Goal: Task Accomplishment & Management: Complete application form

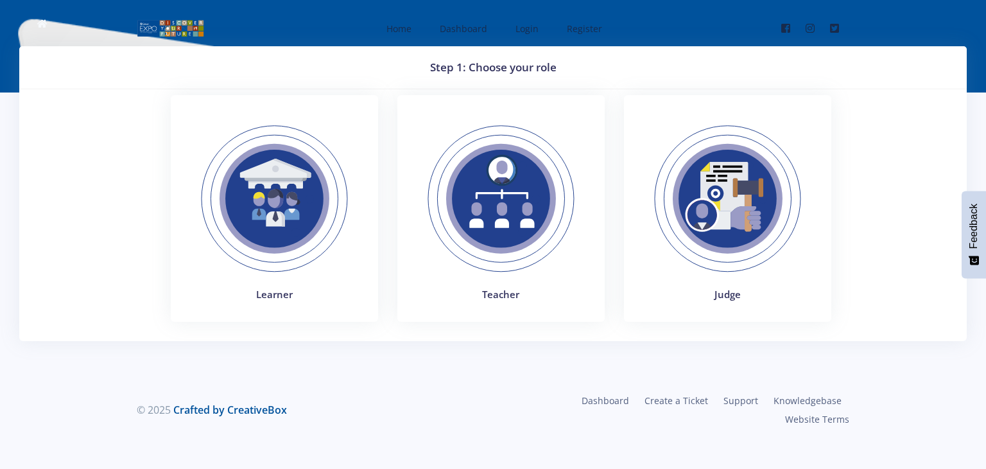
click at [288, 278] on img at bounding box center [274, 198] width 177 height 177
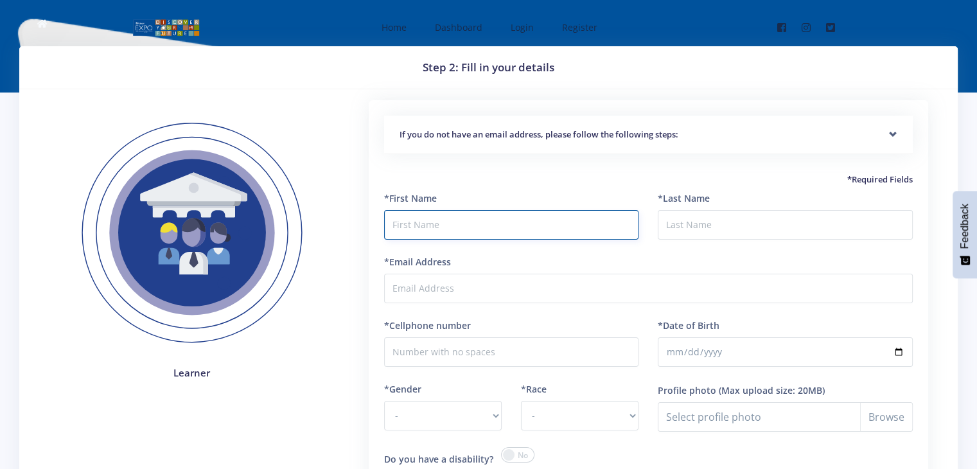
click at [485, 219] on input "text" at bounding box center [511, 225] width 255 height 30
type input "Pravir"
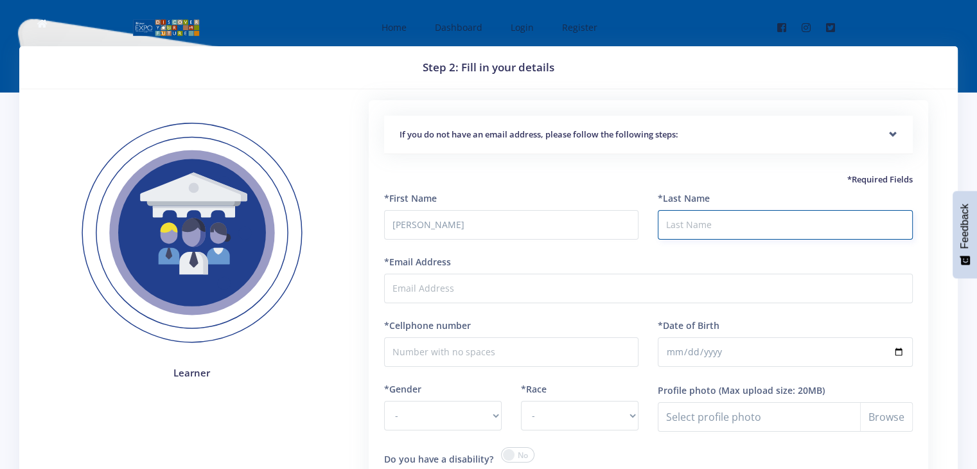
click at [778, 231] on input "*Last Name" at bounding box center [785, 225] width 255 height 30
type input "Nathoo"
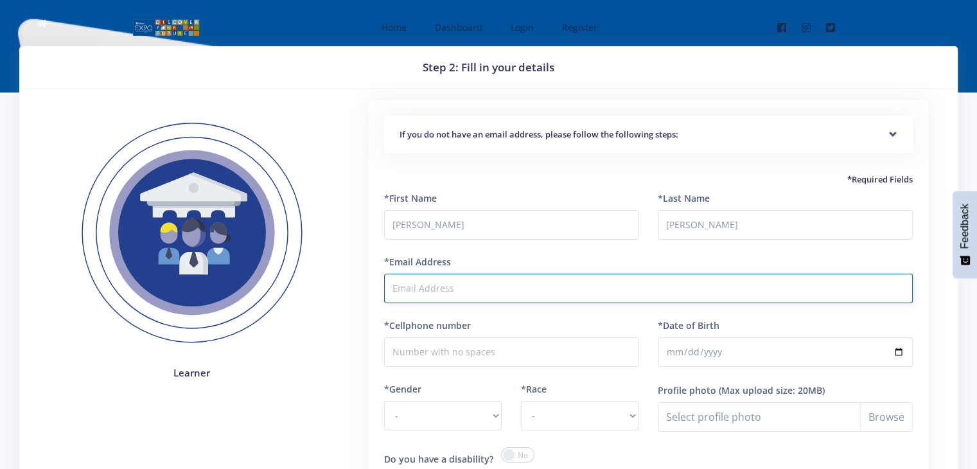
click at [606, 288] on input "*Email Address" at bounding box center [648, 289] width 528 height 30
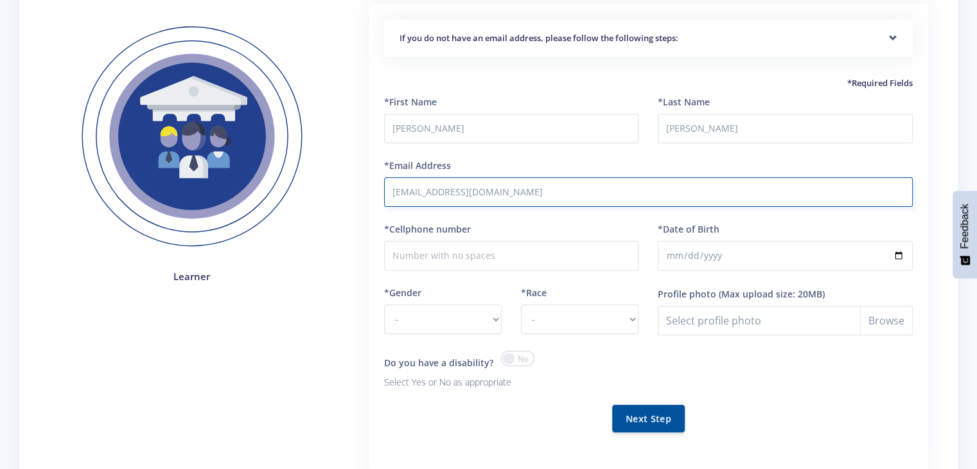
type input "prtanvir3@gmail.com"
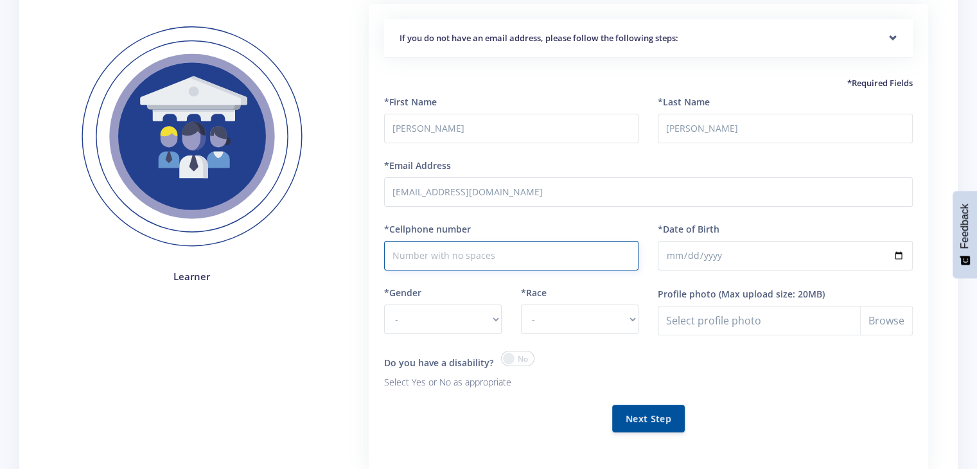
click at [561, 258] on input "*Cellphone number" at bounding box center [511, 256] width 255 height 30
type input "0686712043"
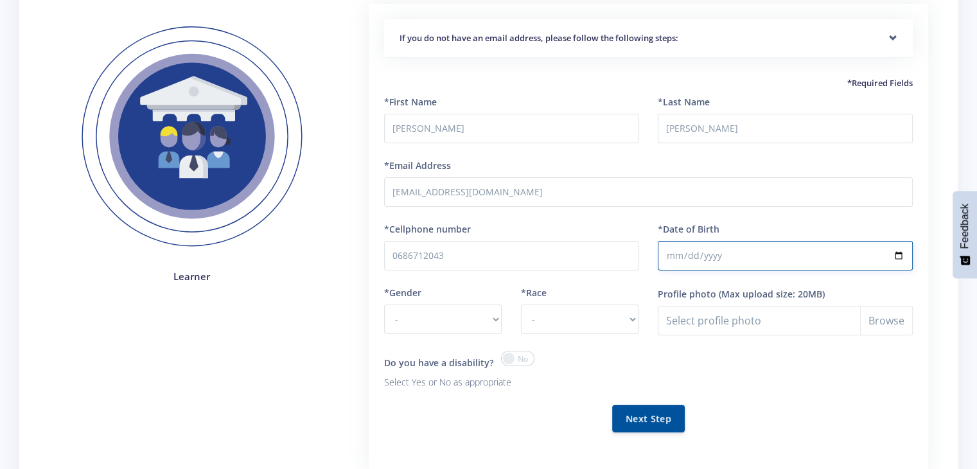
click at [749, 257] on input "*Date of Birth" at bounding box center [785, 256] width 255 height 30
type input "2010-08-13"
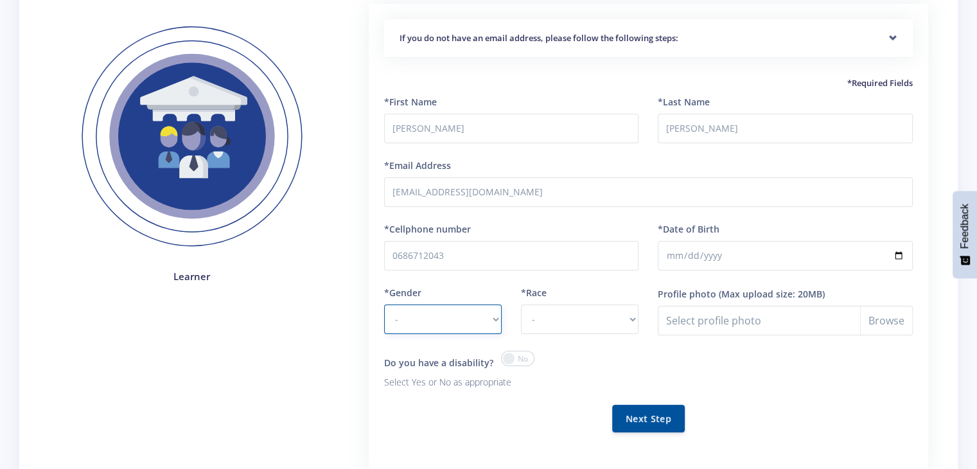
click at [477, 317] on select "- Male Female" at bounding box center [443, 319] width 118 height 30
select select "M"
click at [384, 304] on select "- Male Female" at bounding box center [443, 319] width 118 height 30
click at [601, 322] on select "- African Asian Coloured Indian White Other" at bounding box center [580, 319] width 118 height 30
select select "Indian"
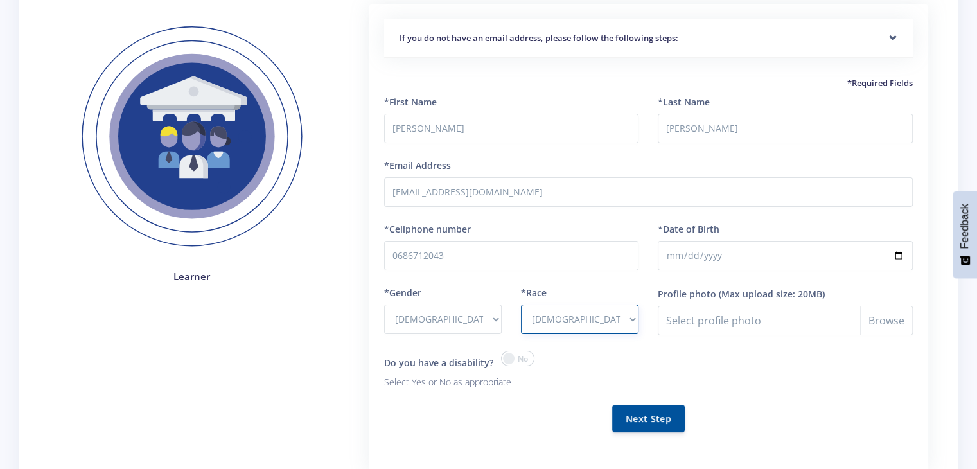
click at [521, 304] on select "- African Asian Coloured Indian White Other" at bounding box center [580, 319] width 118 height 30
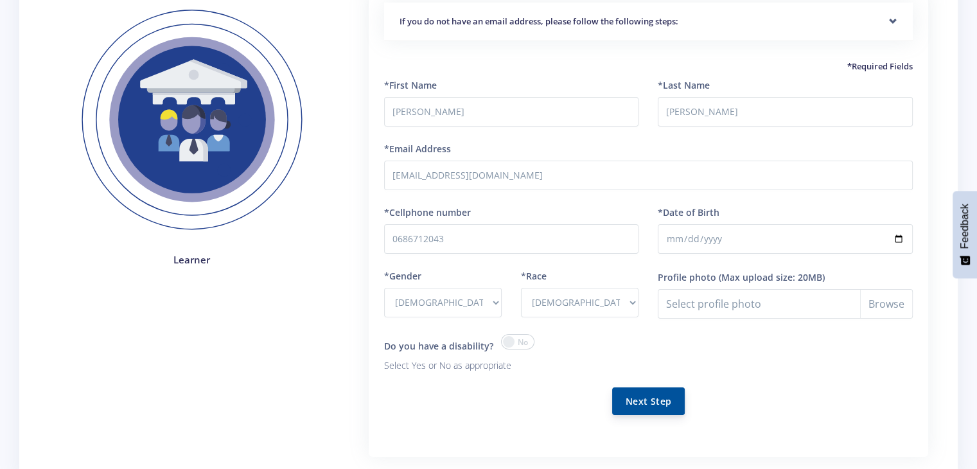
click at [658, 405] on button "Next Step" at bounding box center [648, 401] width 73 height 28
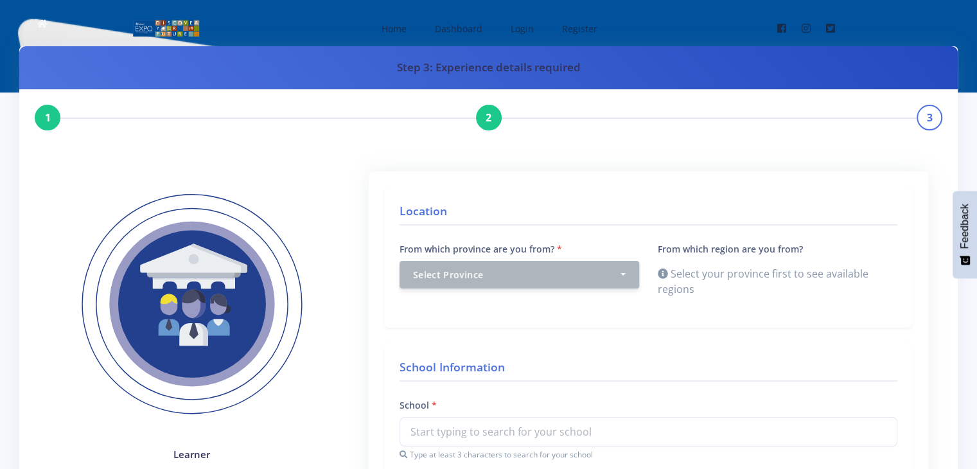
scroll to position [86, 0]
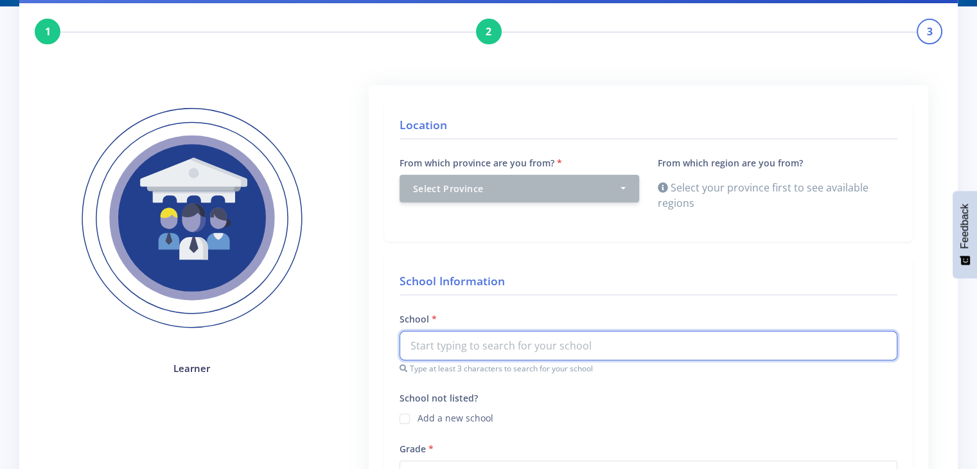
click at [552, 344] on input "text" at bounding box center [648, 346] width 498 height 30
type input "S"
click at [598, 191] on div "Select Province" at bounding box center [515, 187] width 205 height 13
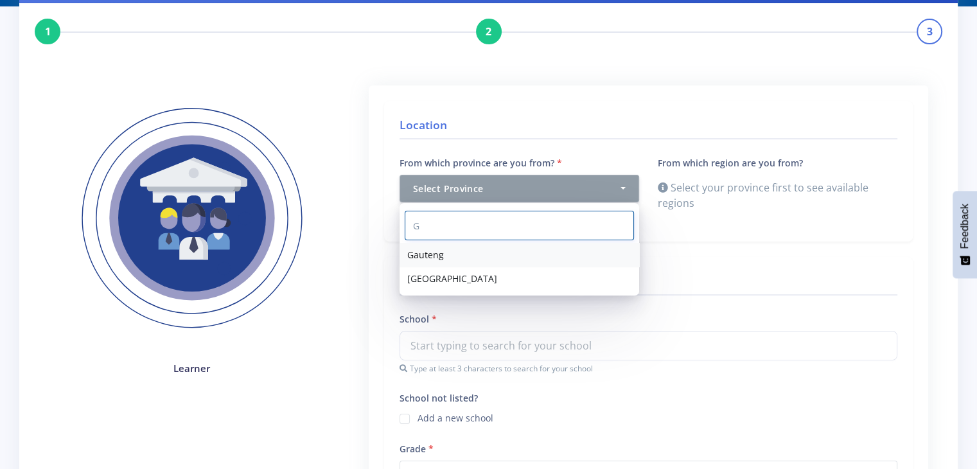
type input "G"
click at [440, 257] on span "Gauteng" at bounding box center [425, 254] width 37 height 13
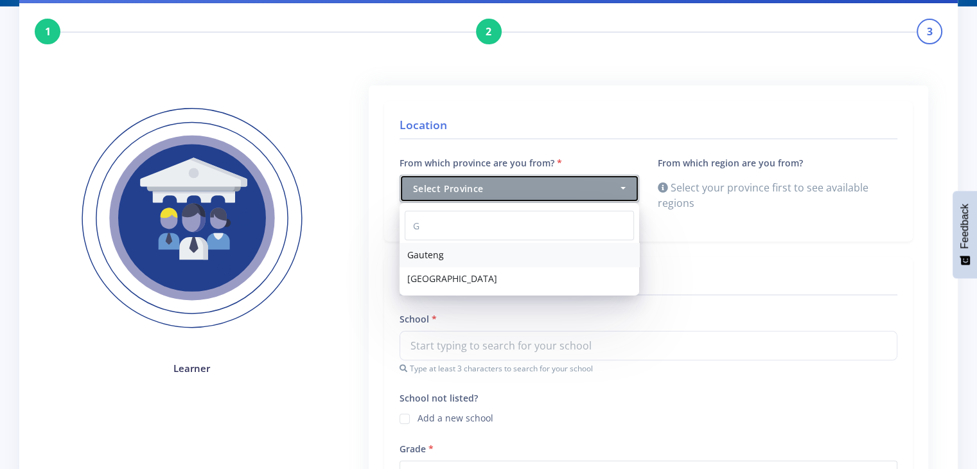
select select "7"
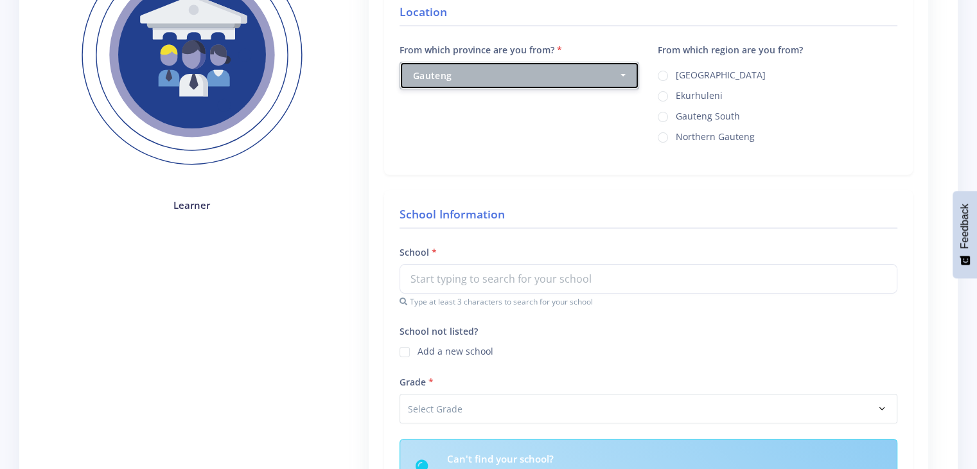
scroll to position [250, 0]
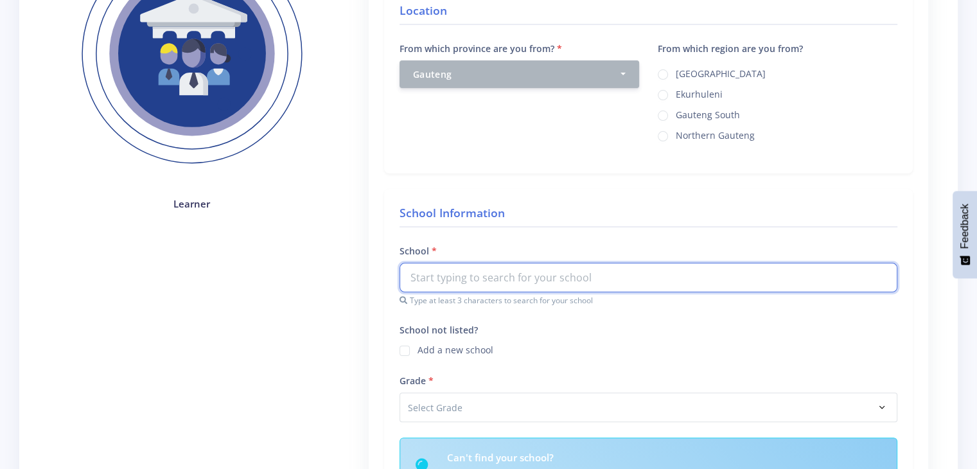
click at [503, 284] on input "text" at bounding box center [648, 278] width 498 height 30
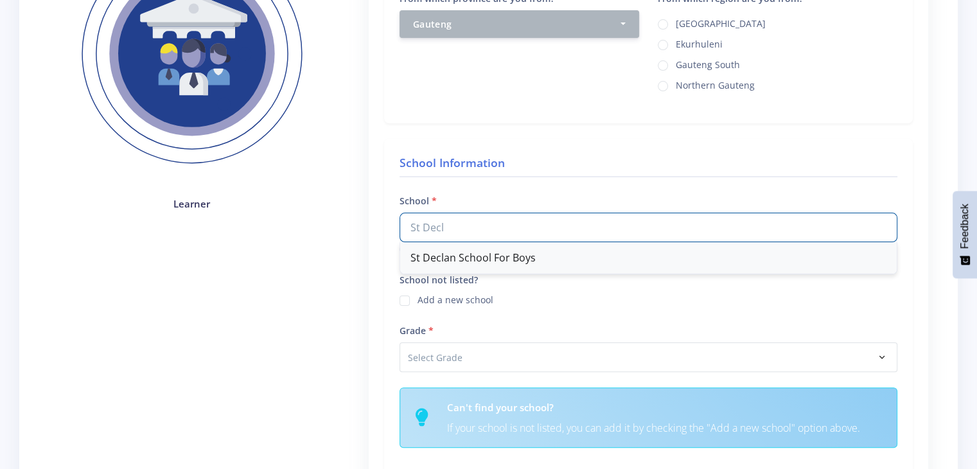
click at [493, 256] on div "St Declan School For Boys" at bounding box center [648, 257] width 496 height 31
type input "St Declan School For Boys"
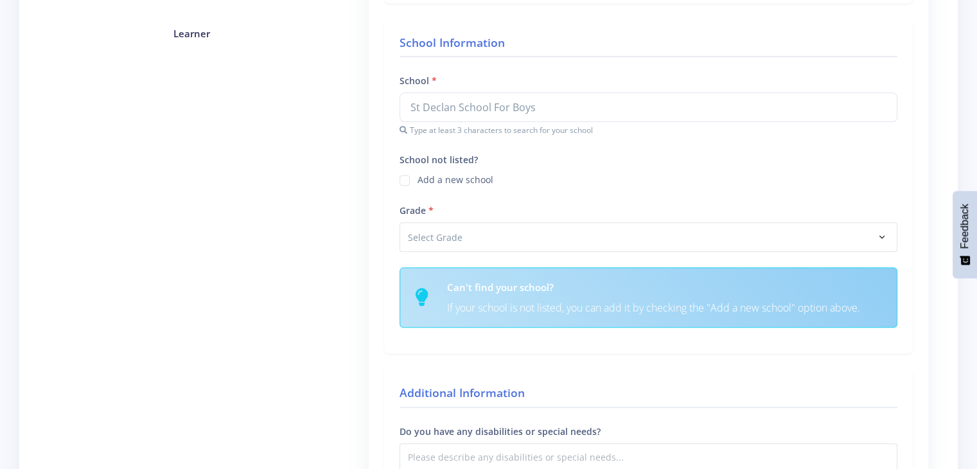
scroll to position [423, 0]
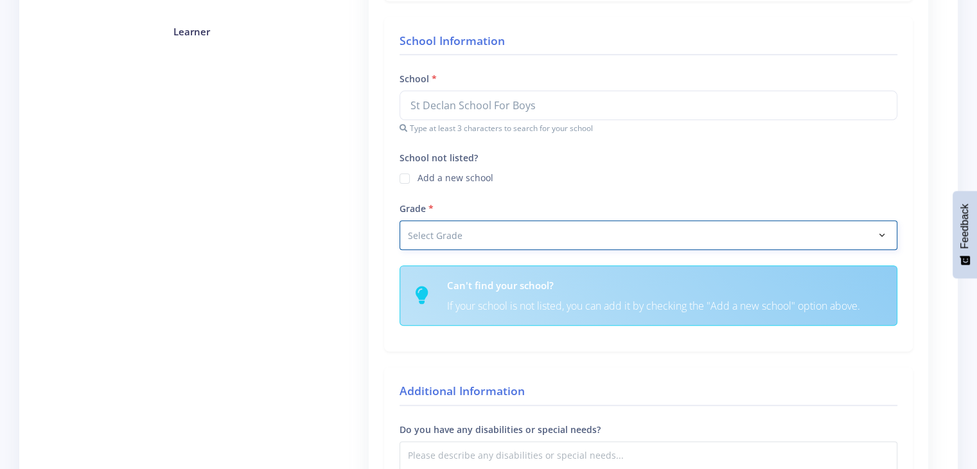
click at [488, 232] on select "Select Grade Grade 4 Grade 5 Grade 6 Grade 7" at bounding box center [648, 235] width 498 height 30
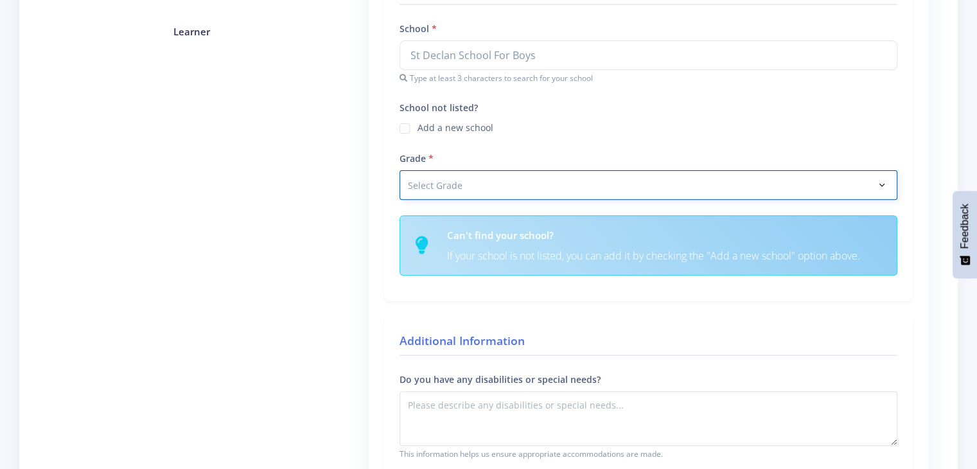
click at [591, 175] on select "Select Grade Grade 4 Grade 5 Grade 6 Grade 7" at bounding box center [648, 185] width 498 height 30
select select "Grade 9"
click at [399, 170] on select "Select Grade Grade 4 Grade 5 Grade 6 Grade 7" at bounding box center [648, 185] width 498 height 30
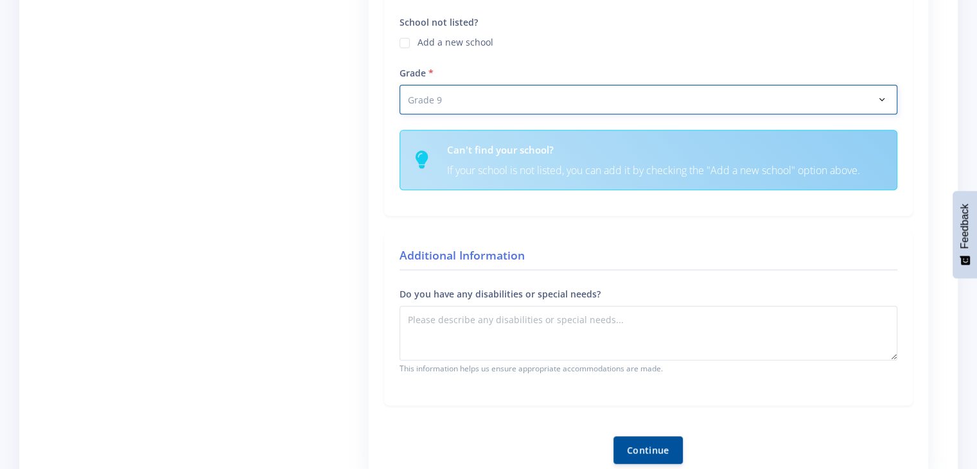
scroll to position [507, 0]
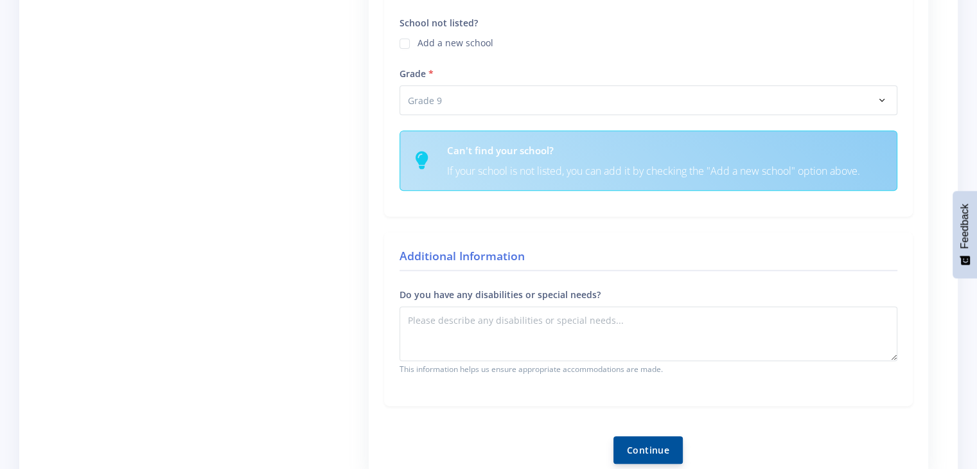
click at [655, 445] on button "Continue" at bounding box center [647, 450] width 69 height 28
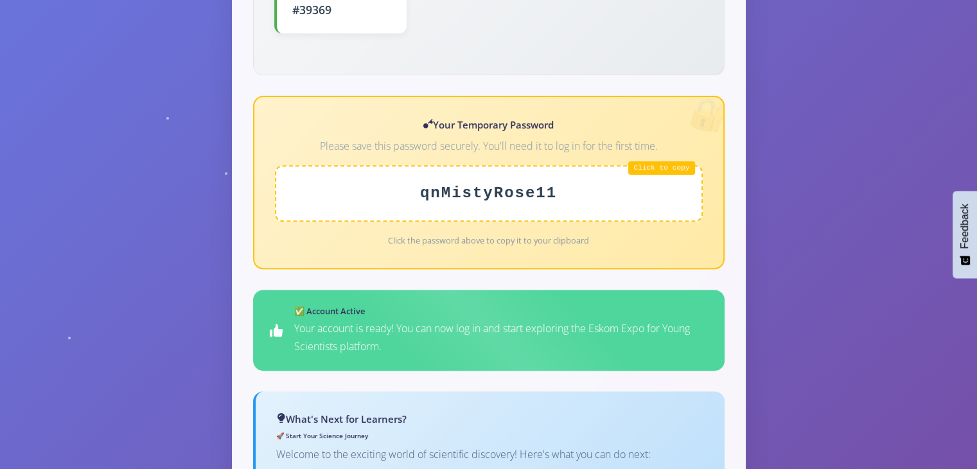
scroll to position [521, 0]
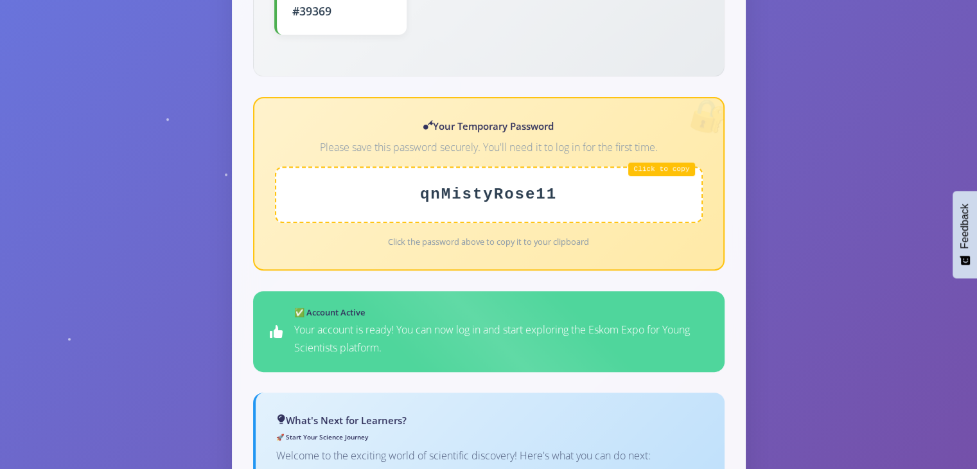
click at [673, 166] on div "qnMistyRose11" at bounding box center [489, 194] width 428 height 57
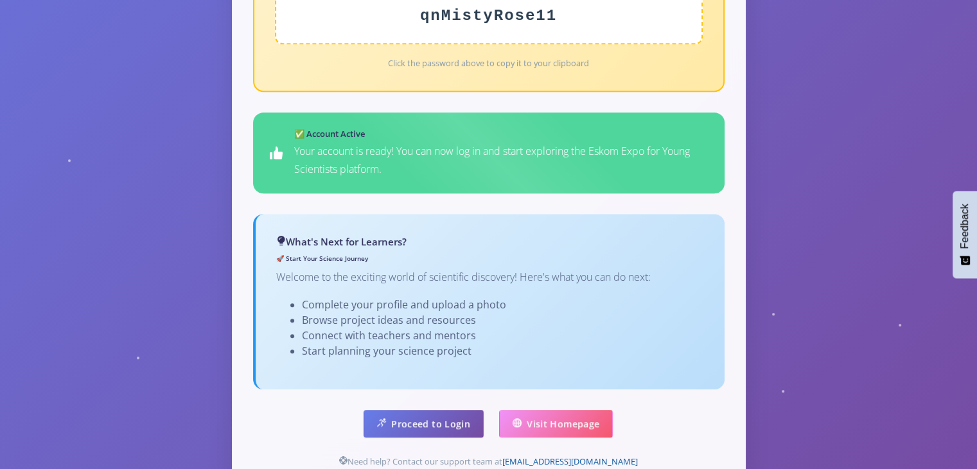
scroll to position [704, 0]
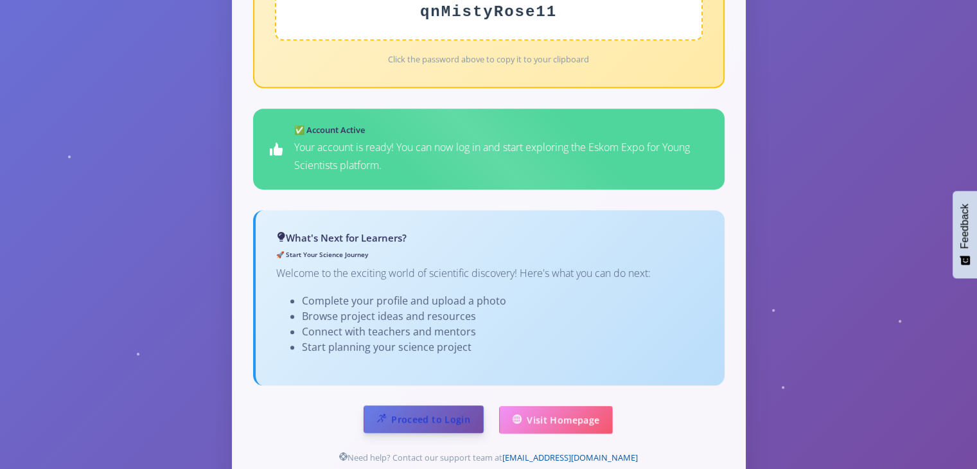
click at [453, 405] on link "Proceed to Login" at bounding box center [423, 419] width 120 height 28
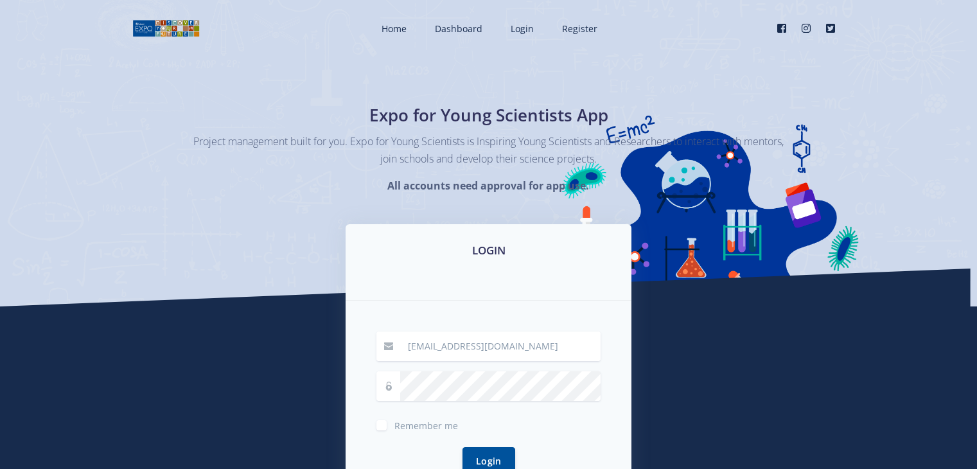
scroll to position [98, 0]
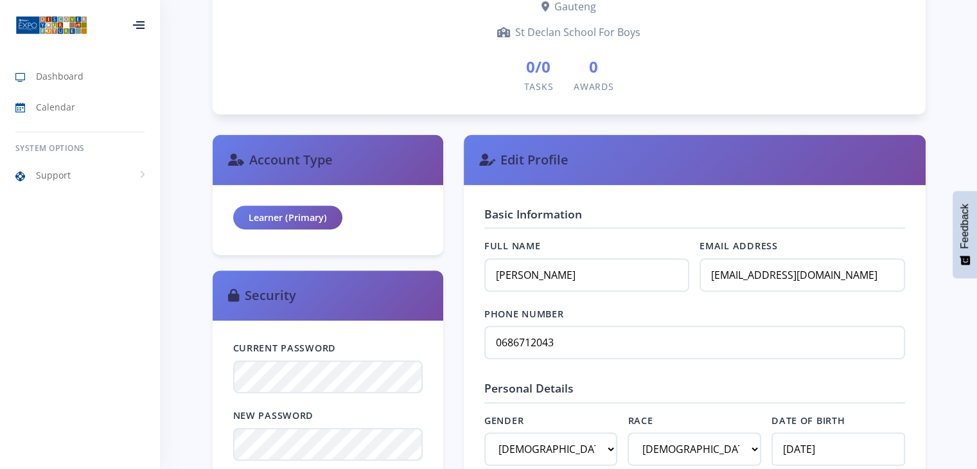
scroll to position [432, 0]
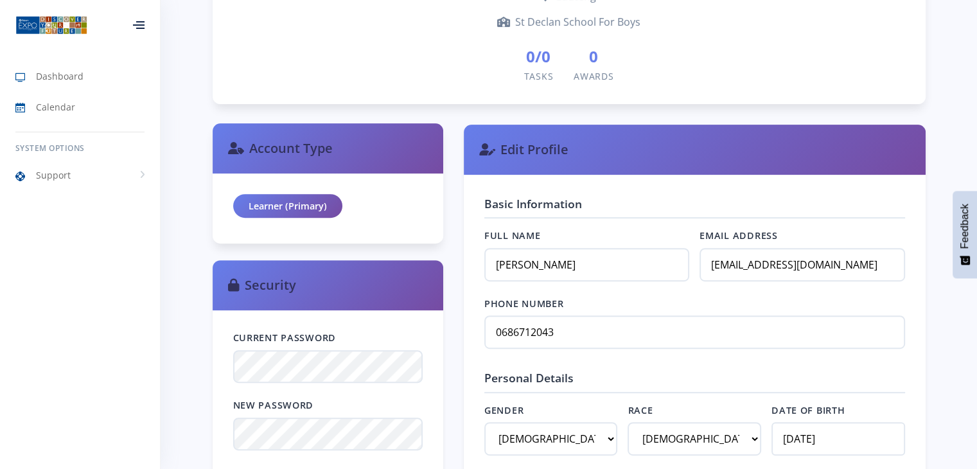
click at [316, 206] on div "Learner (Primary)" at bounding box center [287, 206] width 109 height 24
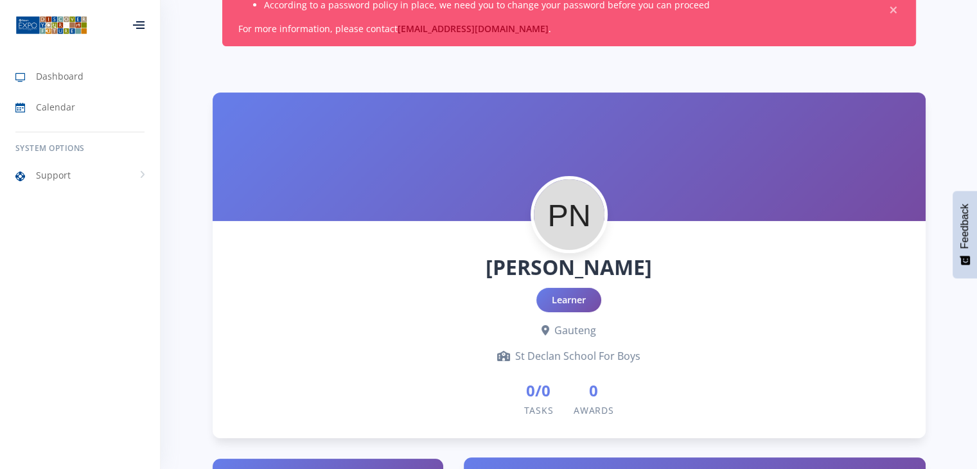
scroll to position [89, 0]
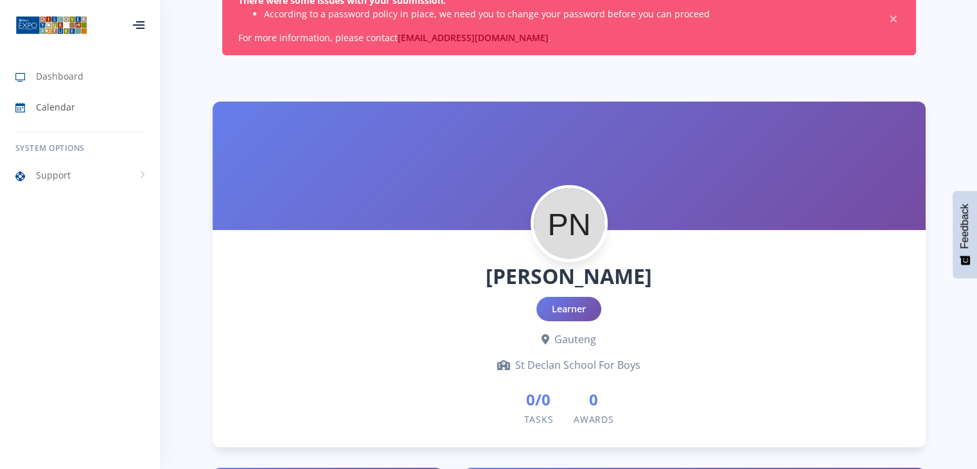
click at [76, 93] on link "Calendar" at bounding box center [80, 107] width 160 height 30
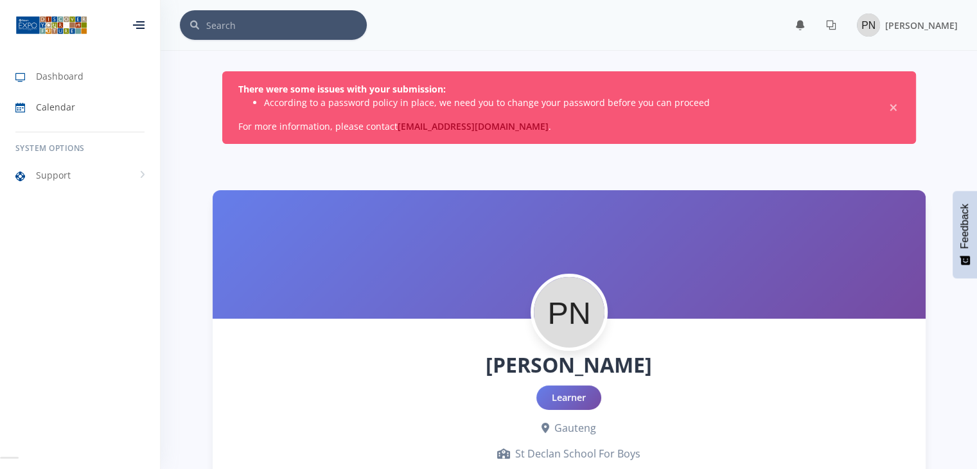
scroll to position [10, 10]
click at [56, 103] on span "Calendar" at bounding box center [55, 106] width 39 height 13
click at [39, 70] on span "Dashboard" at bounding box center [60, 75] width 48 height 13
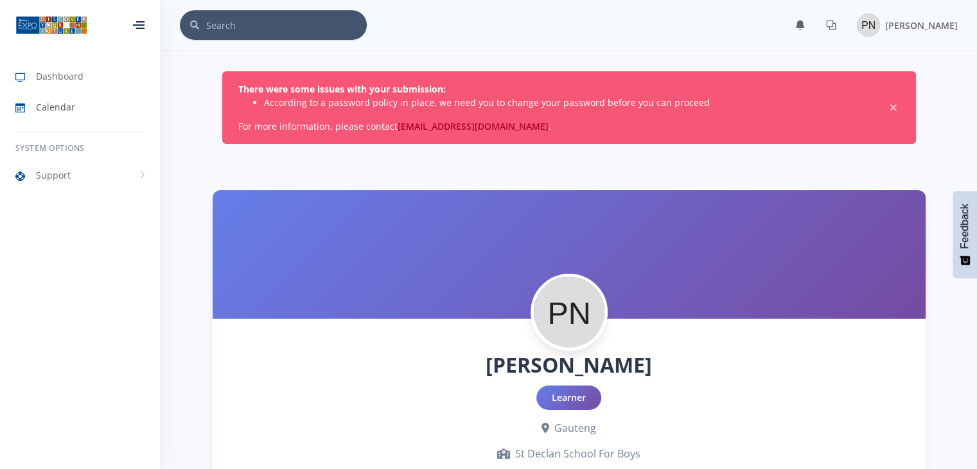
click at [0, 121] on link "Calendar" at bounding box center [80, 107] width 160 height 30
click at [62, 173] on span "Support" at bounding box center [53, 174] width 35 height 13
click at [119, 180] on link "Support" at bounding box center [80, 176] width 160 height 30
click at [101, 205] on span "Knowledge Base" at bounding box center [88, 202] width 62 height 13
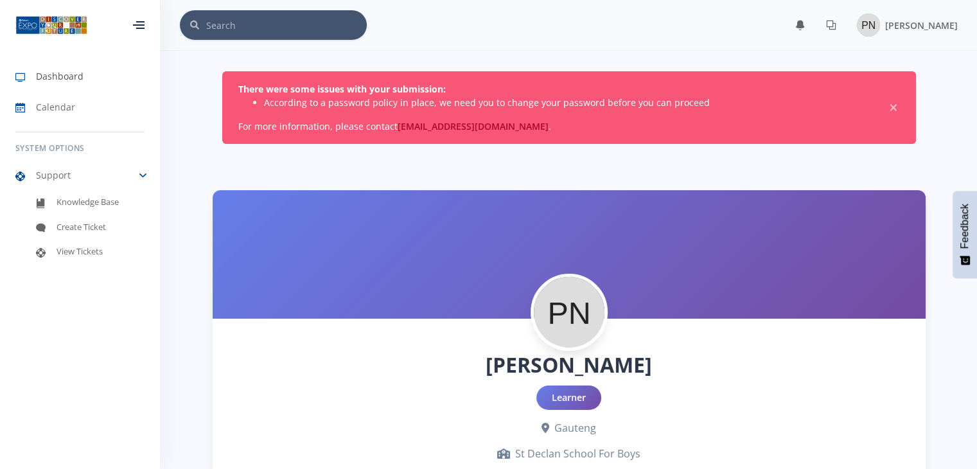
click at [74, 82] on span "Dashboard" at bounding box center [60, 75] width 48 height 13
click at [248, 25] on input "text" at bounding box center [286, 25] width 161 height 30
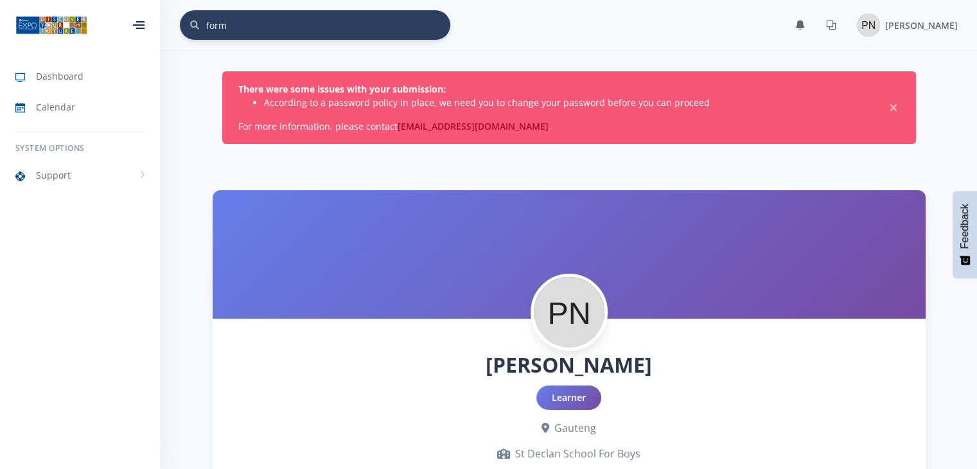
type input "form"
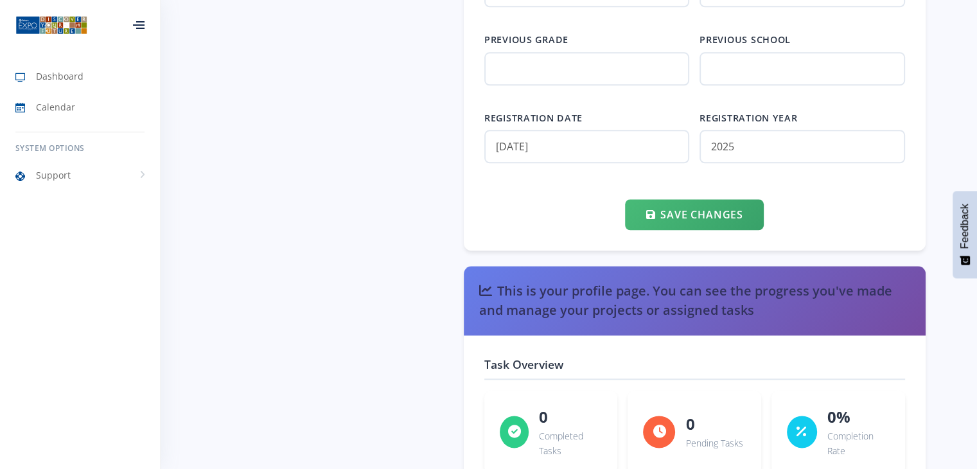
scroll to position [1546, 0]
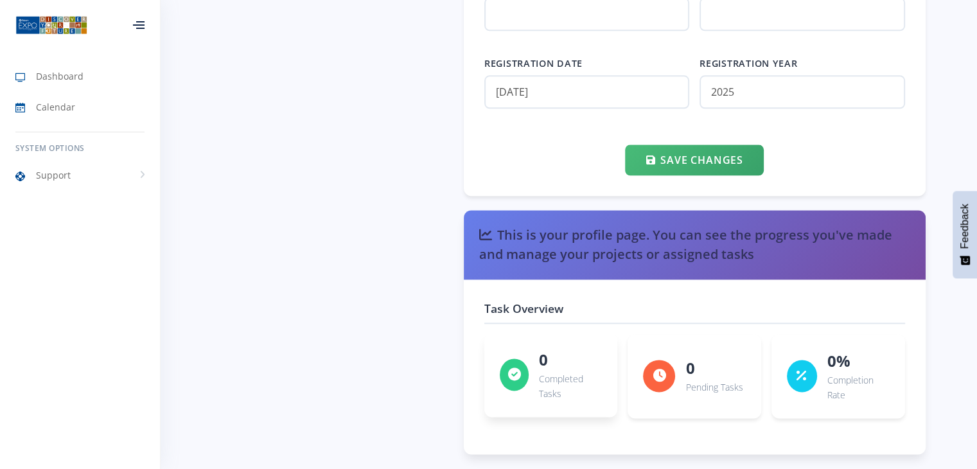
click at [546, 385] on p "Completed Tasks" at bounding box center [570, 386] width 63 height 31
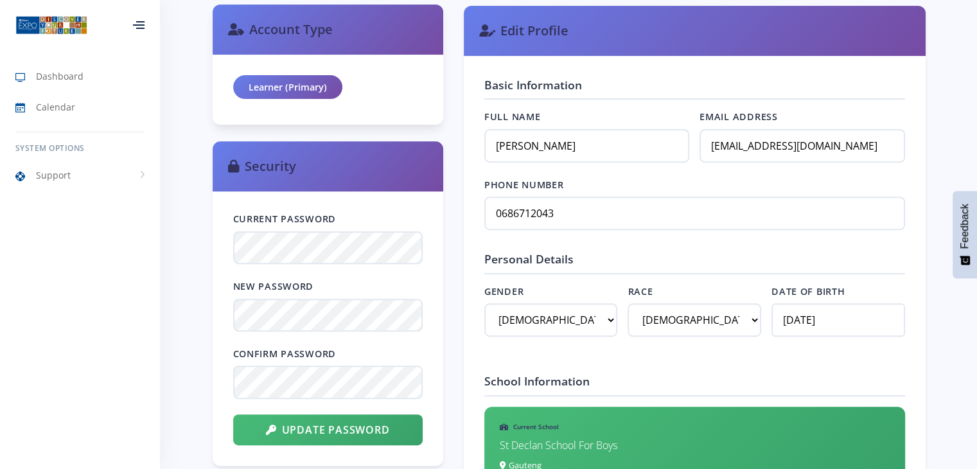
scroll to position [393, 0]
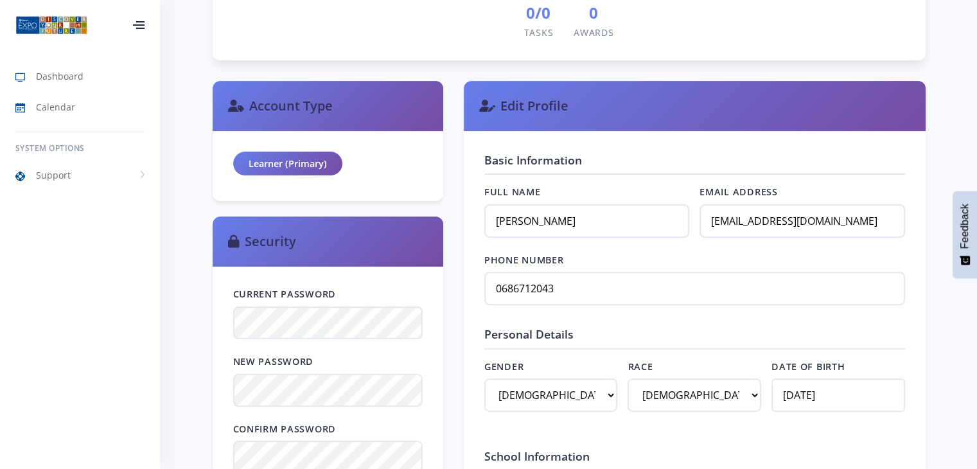
click at [65, 34] on img at bounding box center [51, 25] width 72 height 21
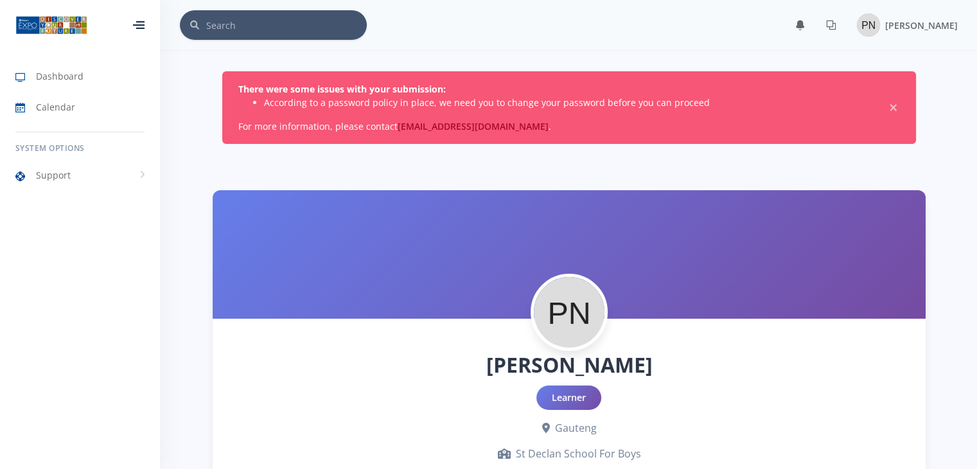
scroll to position [10, 10]
click at [135, 21] on div at bounding box center [139, 25] width 12 height 8
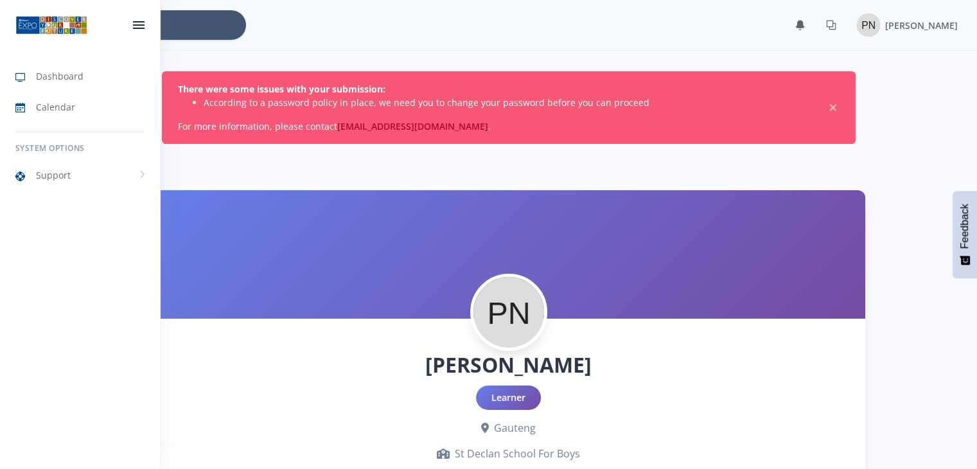
click at [132, 31] on div at bounding box center [139, 25] width 42 height 39
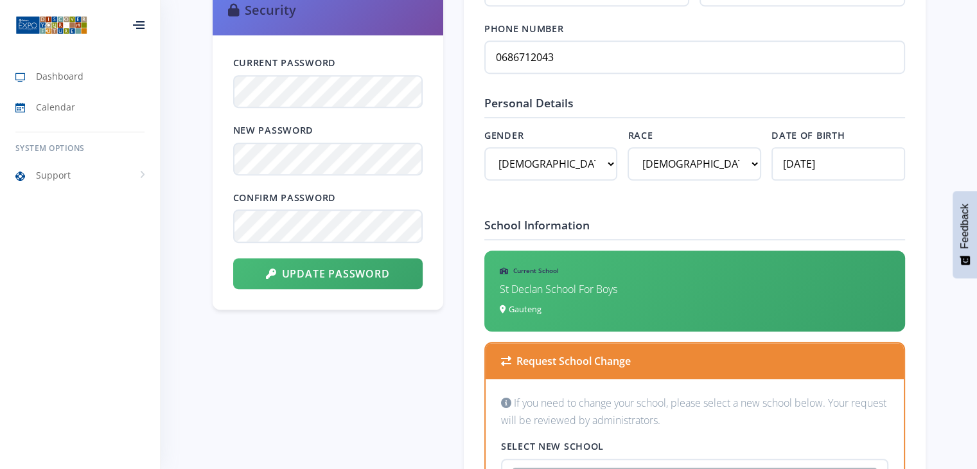
scroll to position [699, 0]
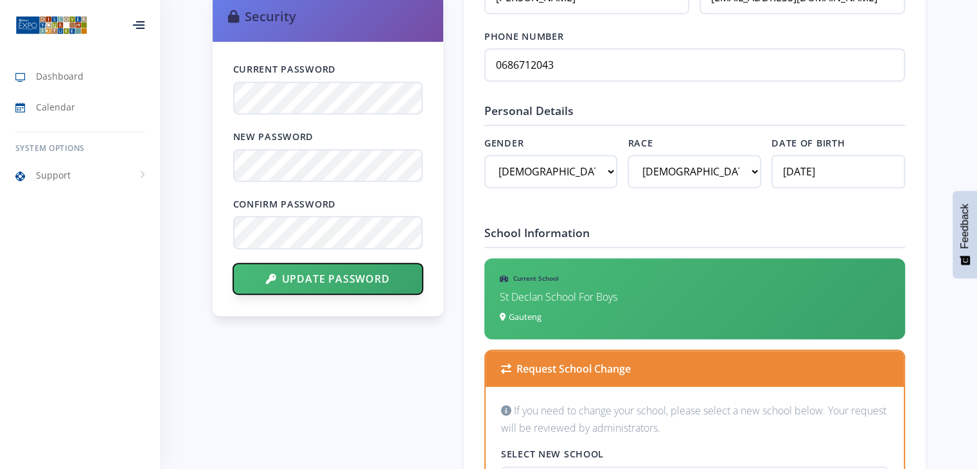
click at [396, 291] on button "Update Password" at bounding box center [327, 278] width 189 height 31
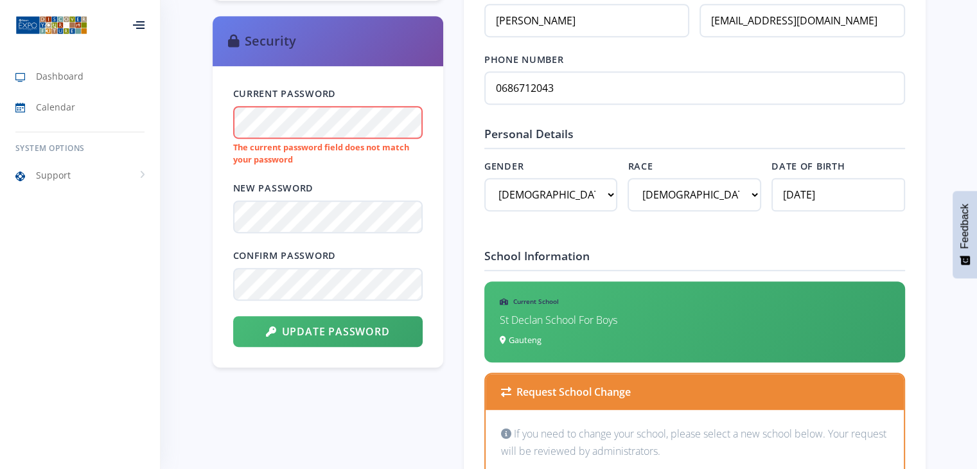
scroll to position [676, 0]
click at [152, 121] on body "Dashboard Calendar System Options Support Knowledge Base" at bounding box center [488, 376] width 977 height 2104
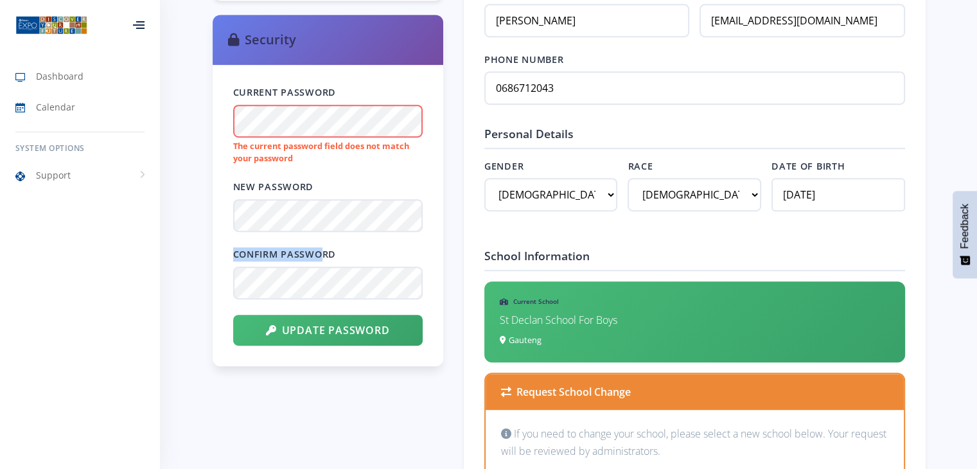
click at [327, 218] on form "Current Password The current password field does not match your password New Pa…" at bounding box center [327, 215] width 189 height 260
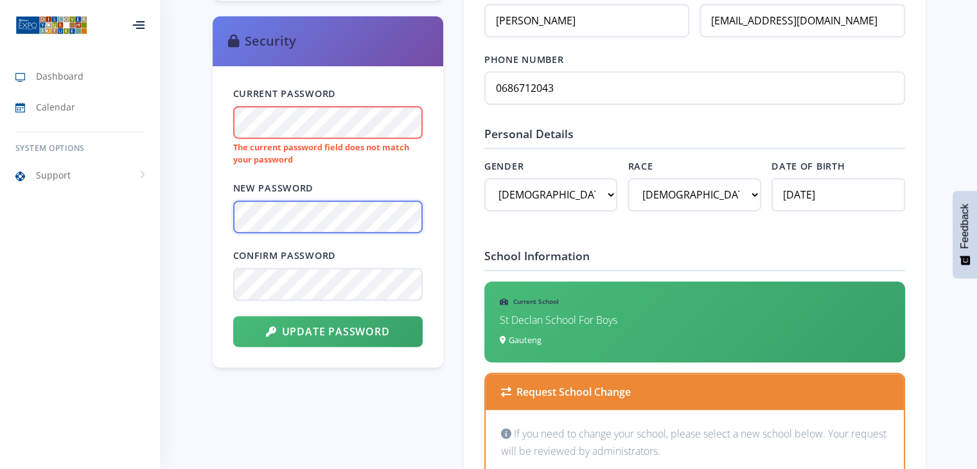
drag, startPoint x: 322, startPoint y: 232, endPoint x: 187, endPoint y: 219, distance: 135.5
click at [187, 219] on div "[PERSON_NAME] Learner [GEOGRAPHIC_DATA] [GEOGRAPHIC_DATA] For Boys 0/0 Tasks 0 …" at bounding box center [569, 461] width 816 height 1935
click at [190, 229] on div "[PERSON_NAME] Learner [GEOGRAPHIC_DATA] [GEOGRAPHIC_DATA] For Boys 0/0 Tasks 0 …" at bounding box center [569, 461] width 816 height 1935
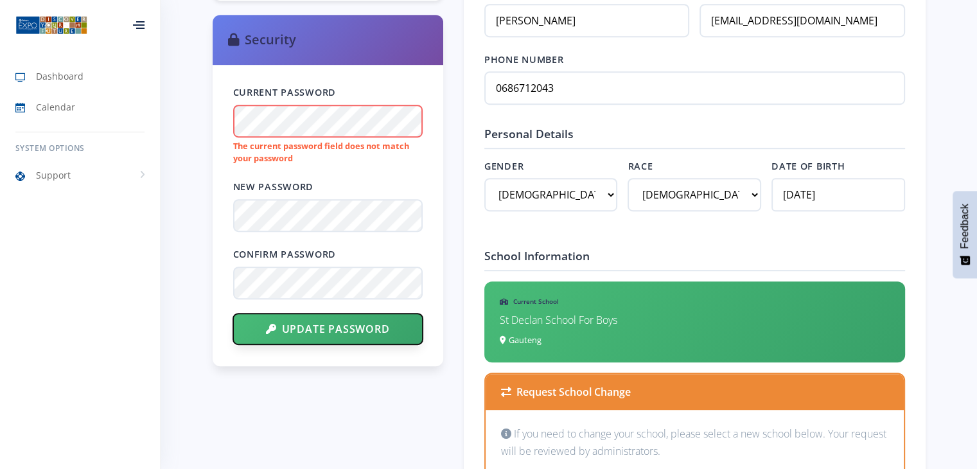
click at [329, 328] on button "Update Password" at bounding box center [327, 328] width 189 height 31
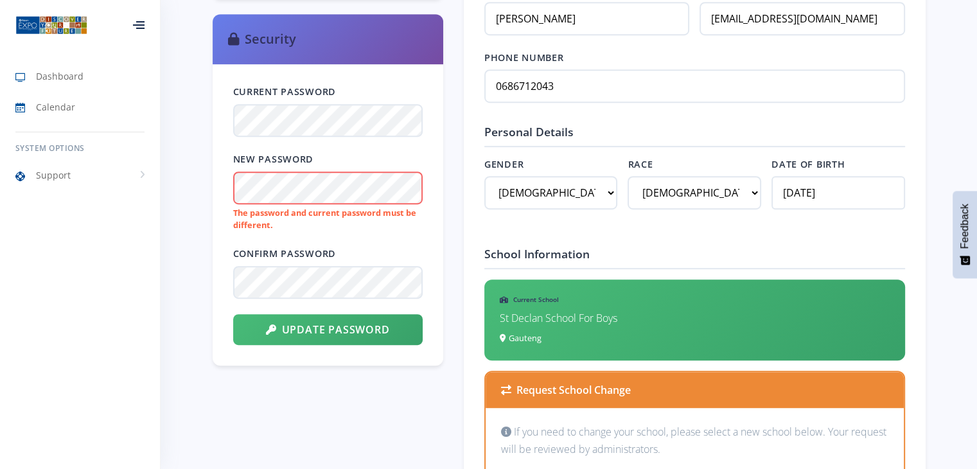
scroll to position [681, 0]
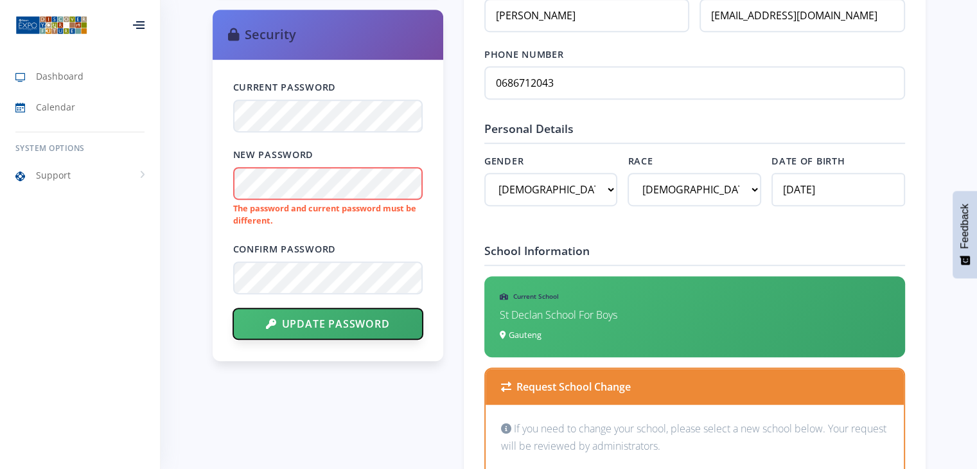
click at [385, 326] on button "Update Password" at bounding box center [327, 323] width 189 height 31
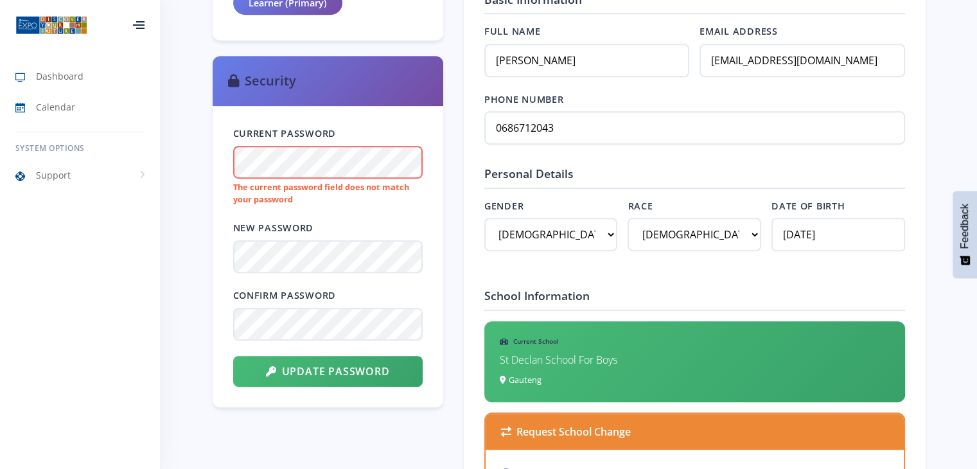
scroll to position [636, 0]
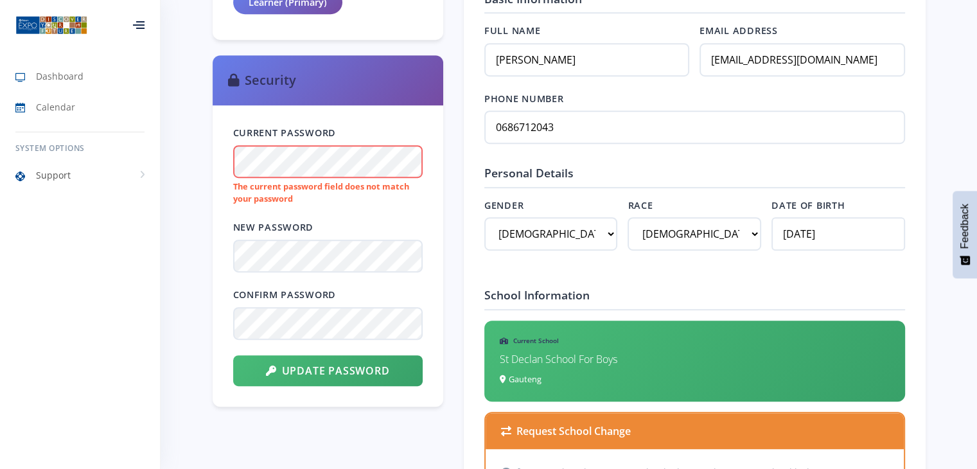
click at [157, 172] on link "Support" at bounding box center [80, 176] width 160 height 30
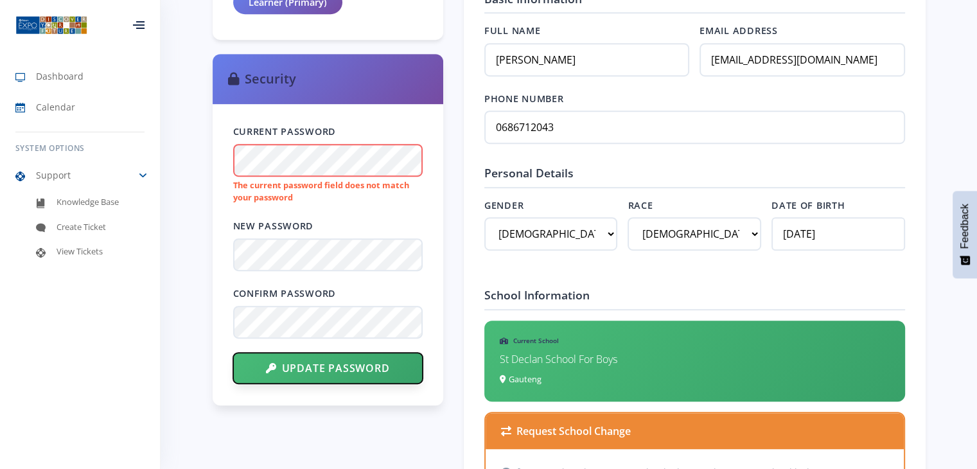
click at [306, 373] on button "Update Password" at bounding box center [327, 368] width 189 height 31
click at [380, 362] on button "Update Password" at bounding box center [327, 368] width 189 height 31
click at [342, 367] on button "Update Password" at bounding box center [327, 368] width 189 height 31
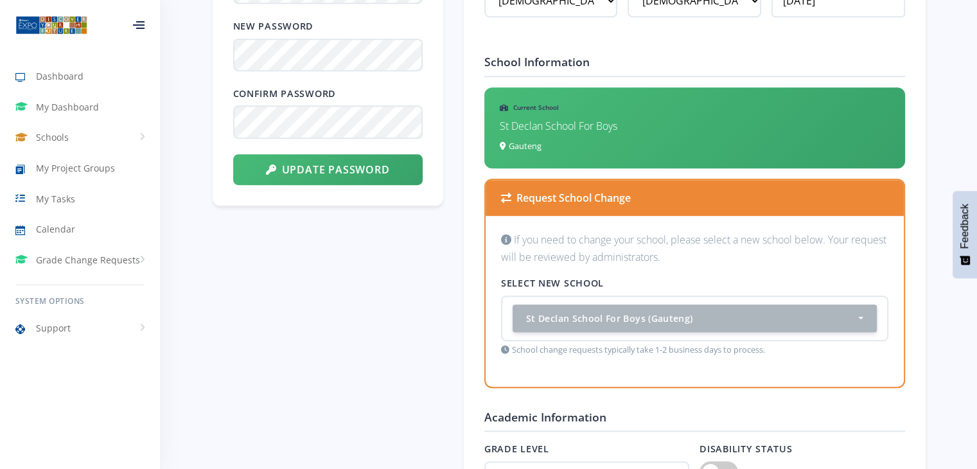
scroll to position [786, 0]
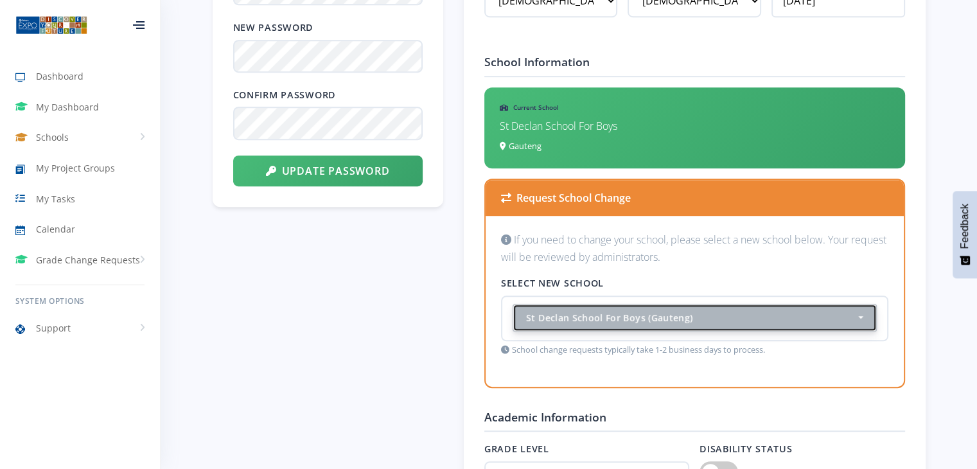
click at [665, 304] on button "St Declan School For Boys (Gauteng)" at bounding box center [694, 318] width 364 height 28
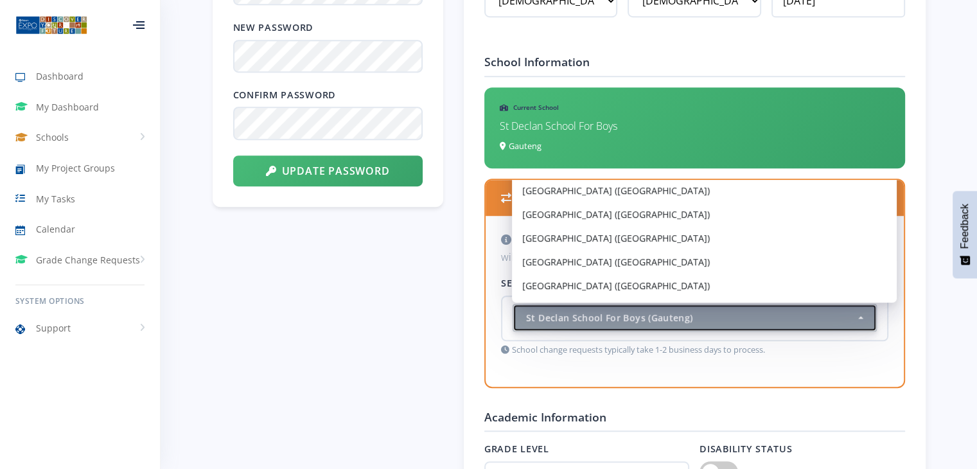
click at [665, 304] on button "St Declan School For Boys (Gauteng)" at bounding box center [694, 318] width 364 height 28
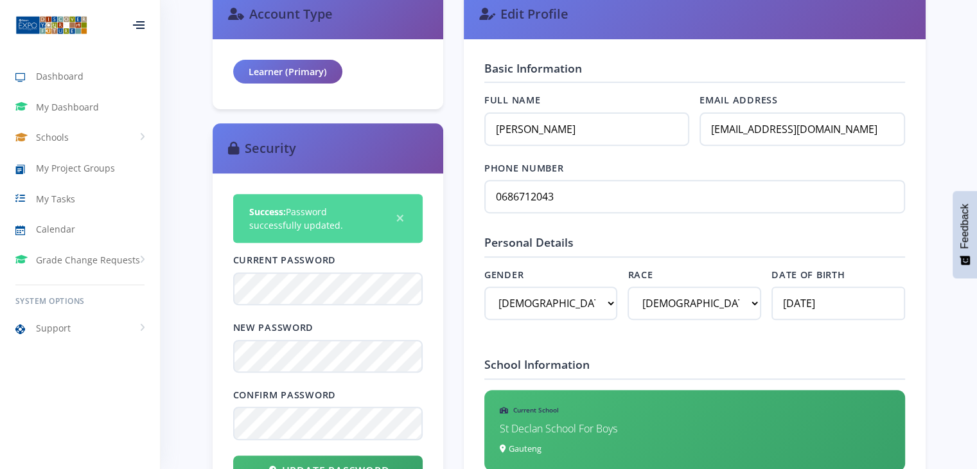
scroll to position [480, 0]
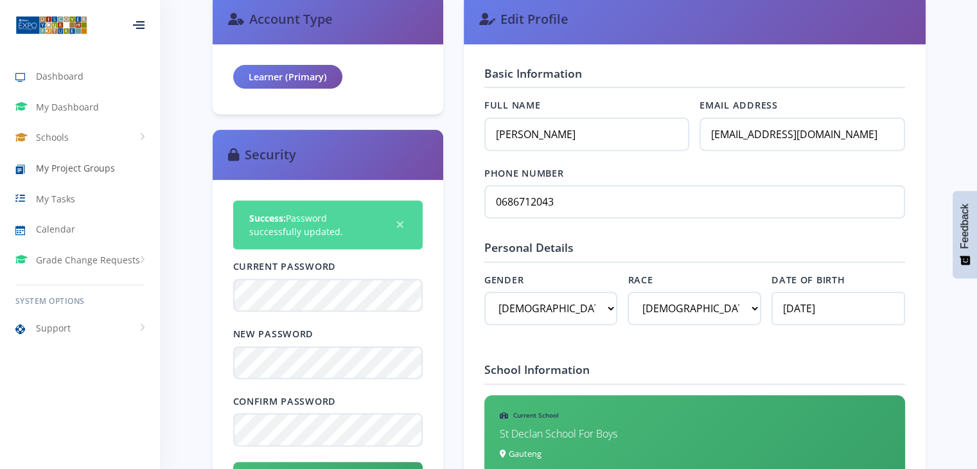
click at [107, 172] on span "My Project Groups" at bounding box center [75, 167] width 79 height 13
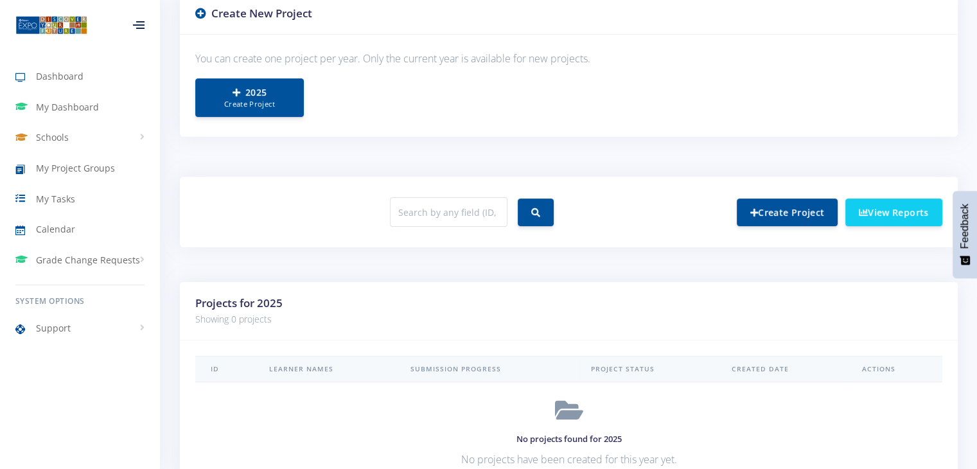
scroll to position [344, 0]
click at [239, 84] on link "2025 Create Project" at bounding box center [249, 96] width 109 height 39
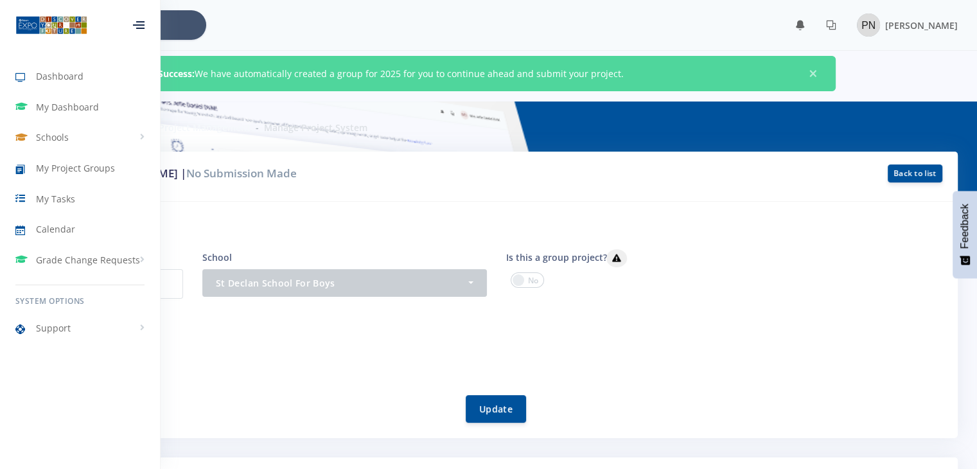
scroll to position [79, 0]
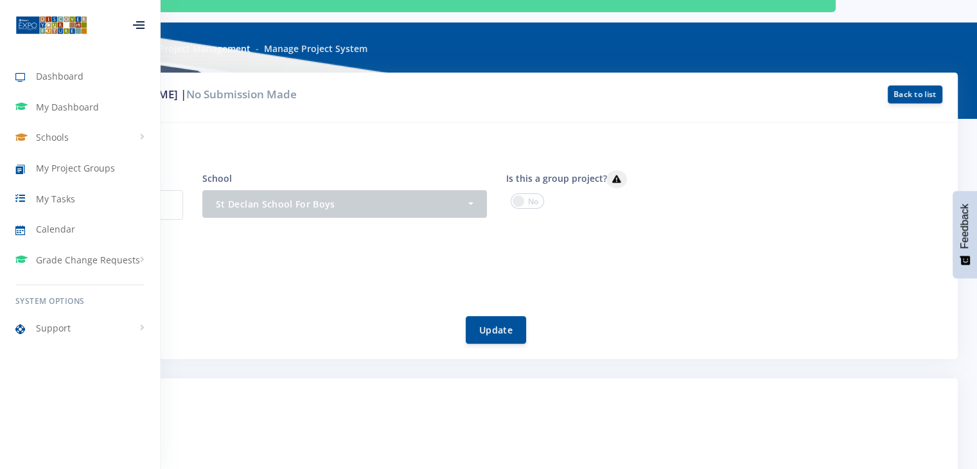
click at [133, 29] on div at bounding box center [139, 25] width 12 height 8
click at [132, 31] on div at bounding box center [139, 25] width 42 height 39
click at [912, 98] on link "Back to list" at bounding box center [914, 94] width 55 height 18
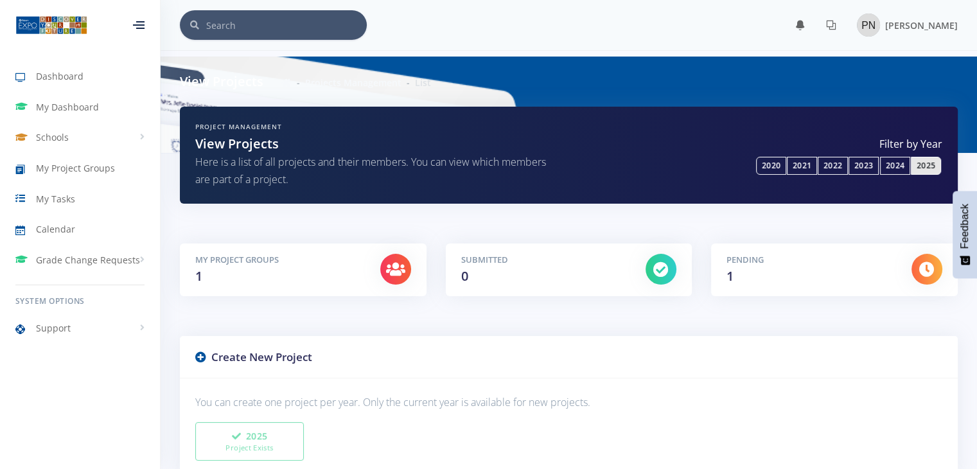
scroll to position [10, 10]
click at [245, 265] on h5 "My Project Groups" at bounding box center [278, 260] width 166 height 13
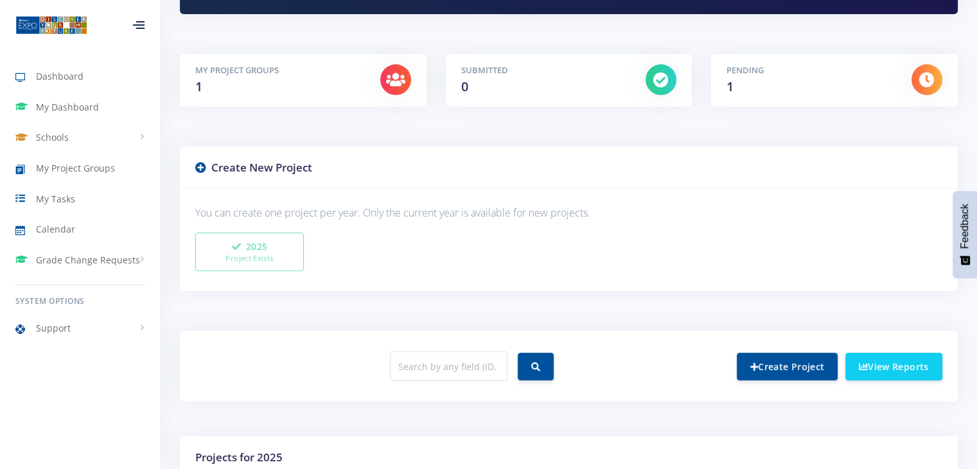
scroll to position [367, 0]
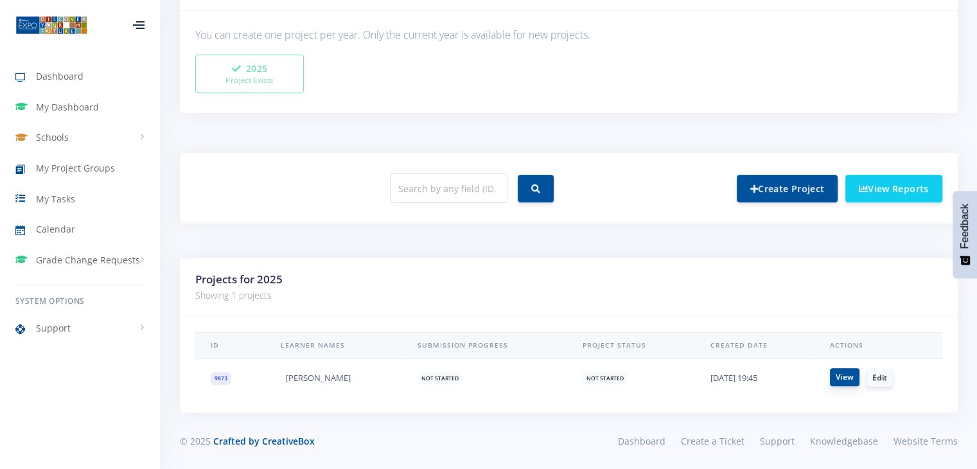
click at [832, 380] on link "View" at bounding box center [845, 377] width 30 height 18
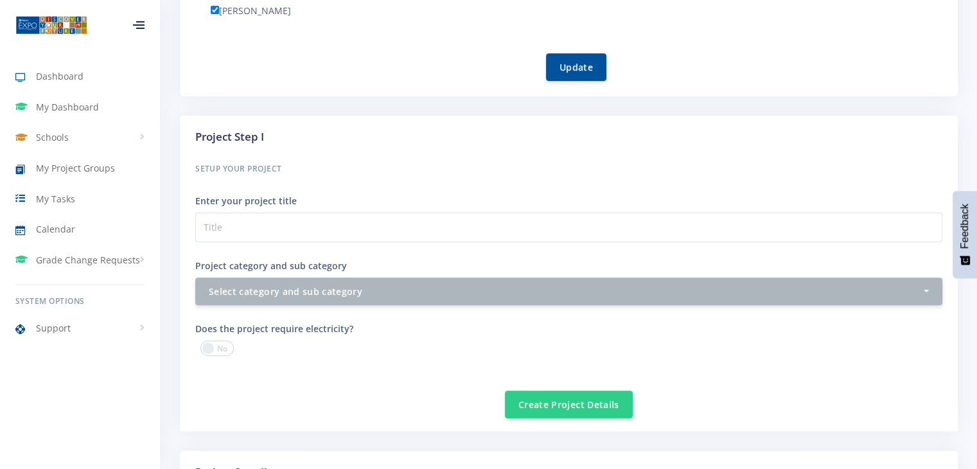
scroll to position [297, 0]
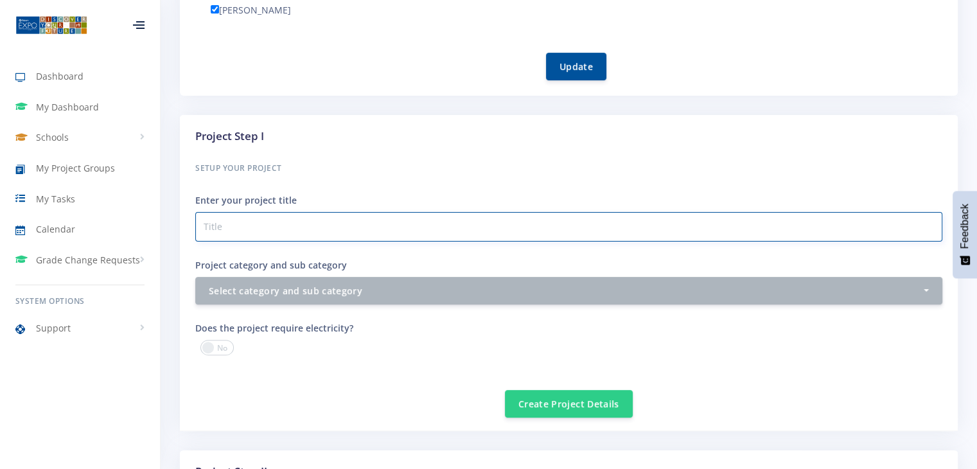
click at [347, 222] on input "Project category and sub category" at bounding box center [568, 227] width 747 height 30
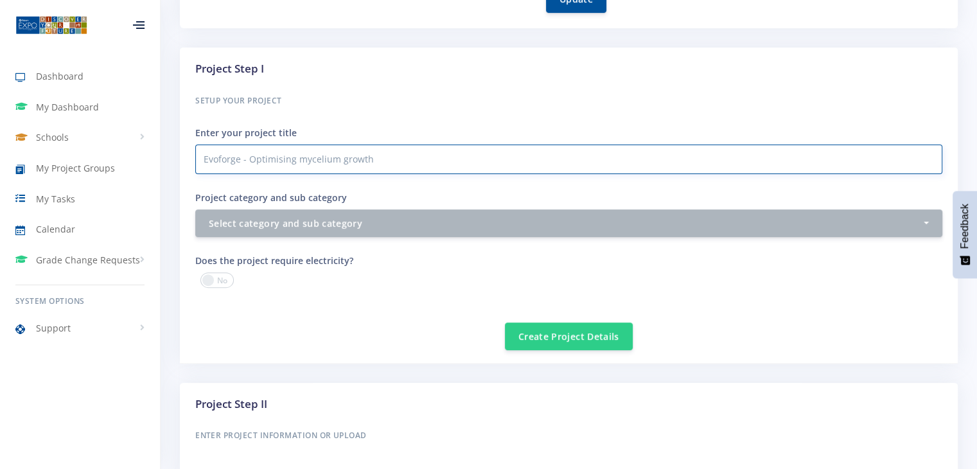
type input "Evoforge - Optimising mycelium growth"
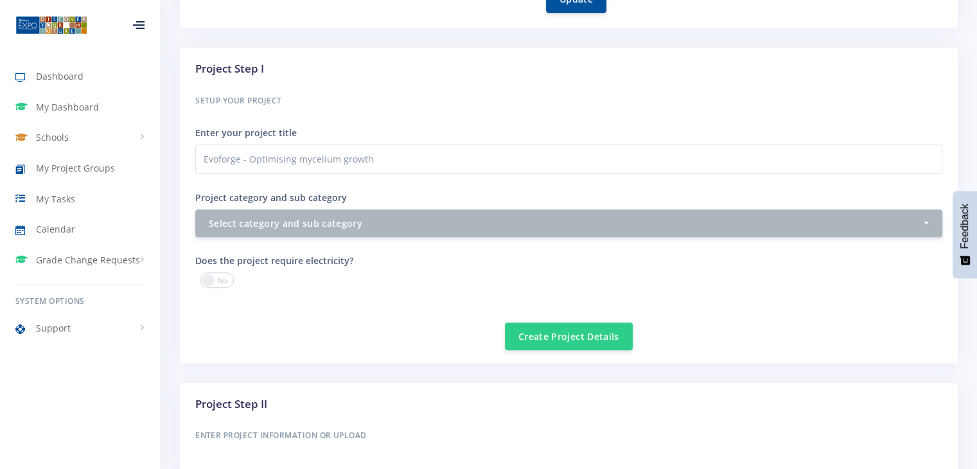
click at [205, 273] on span at bounding box center [216, 279] width 33 height 15
click at [0, 0] on input "checkbox" at bounding box center [0, 0] width 0 height 0
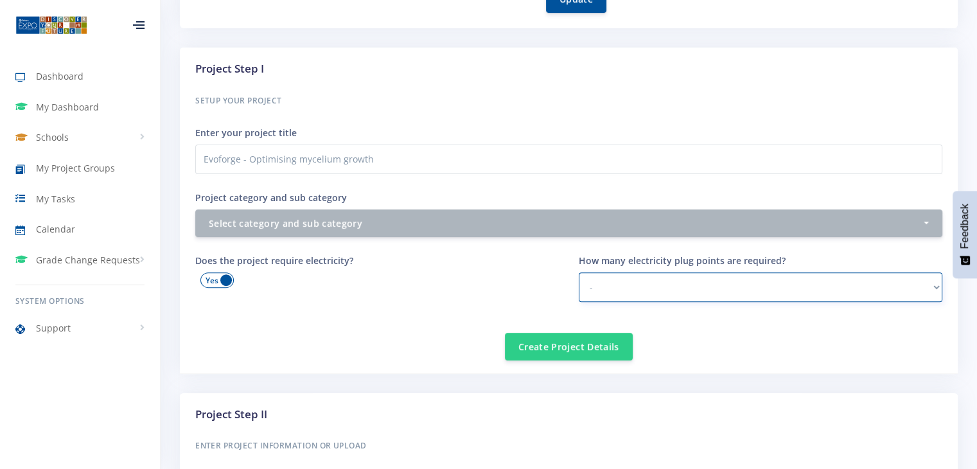
click at [819, 291] on select "- 1 2 - 3 3 or more" at bounding box center [761, 287] width 364 height 30
select select "1"
click at [579, 272] on select "- 1 2 - 3 3 or more" at bounding box center [761, 287] width 364 height 30
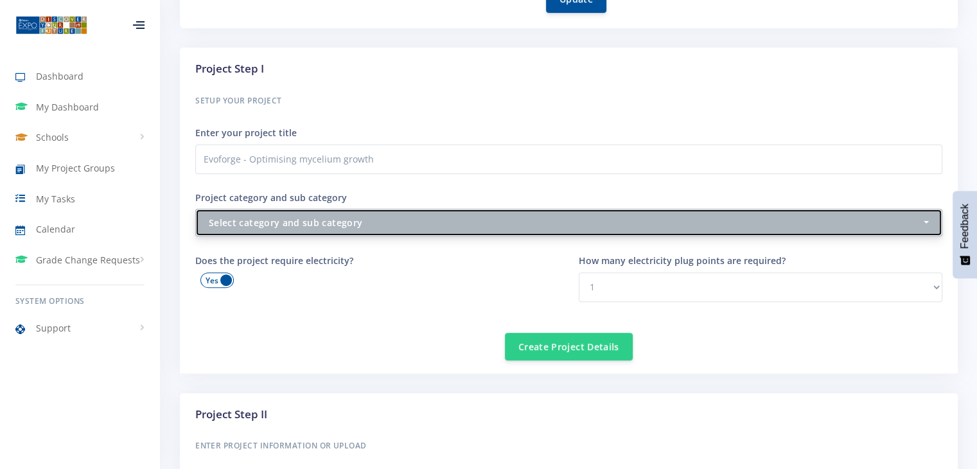
click at [781, 211] on button "Select category and sub category" at bounding box center [568, 223] width 747 height 28
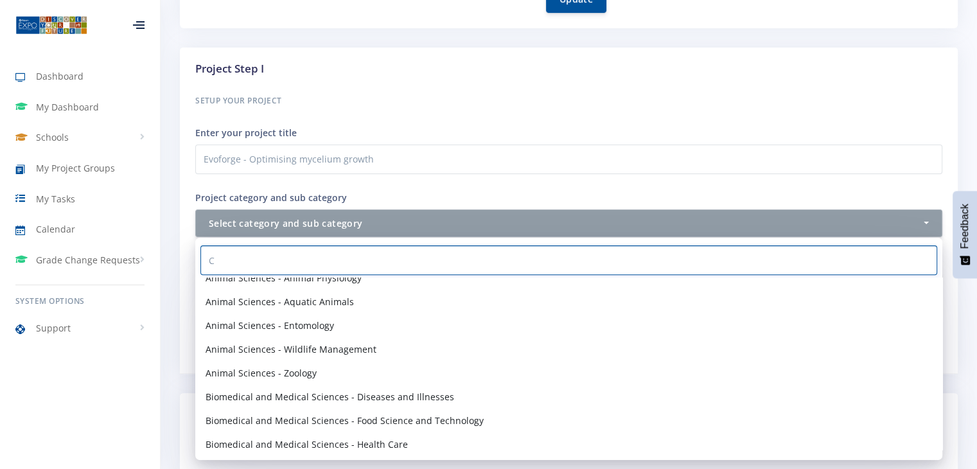
scroll to position [0, 0]
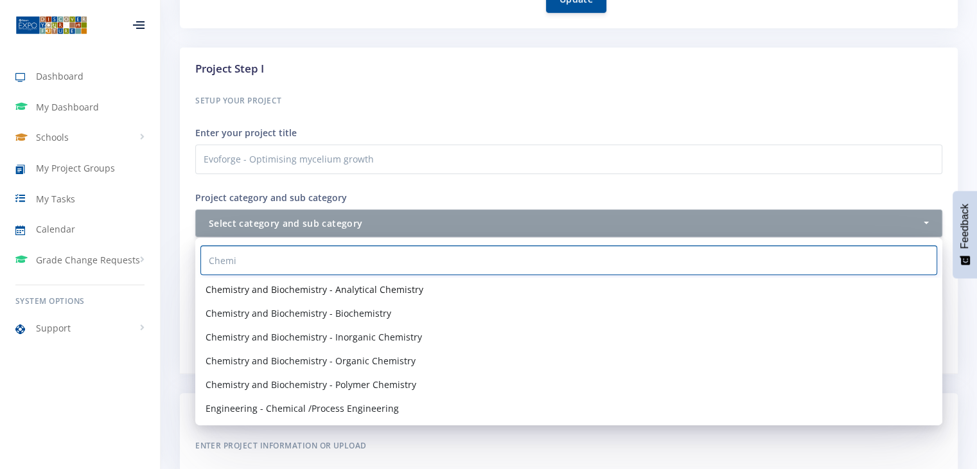
type input "Chemi"
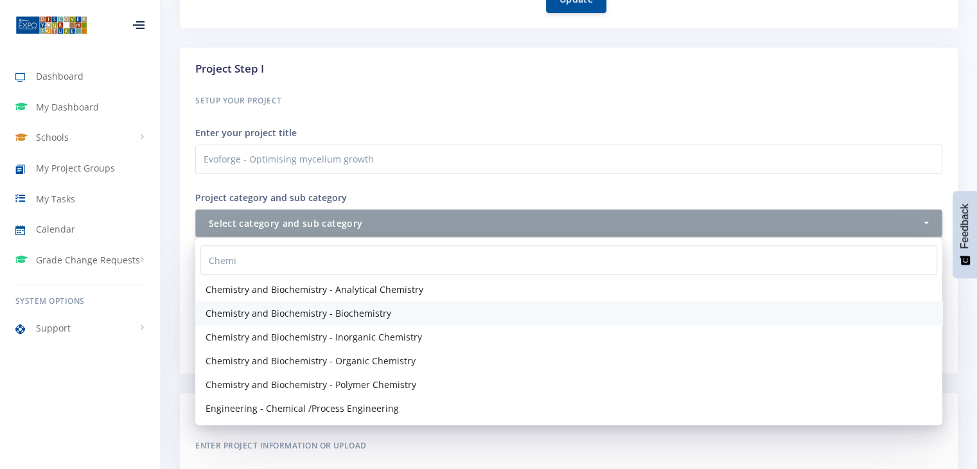
click at [511, 320] on link "Chemistry and Biochemistry - Biochemistry" at bounding box center [568, 313] width 747 height 24
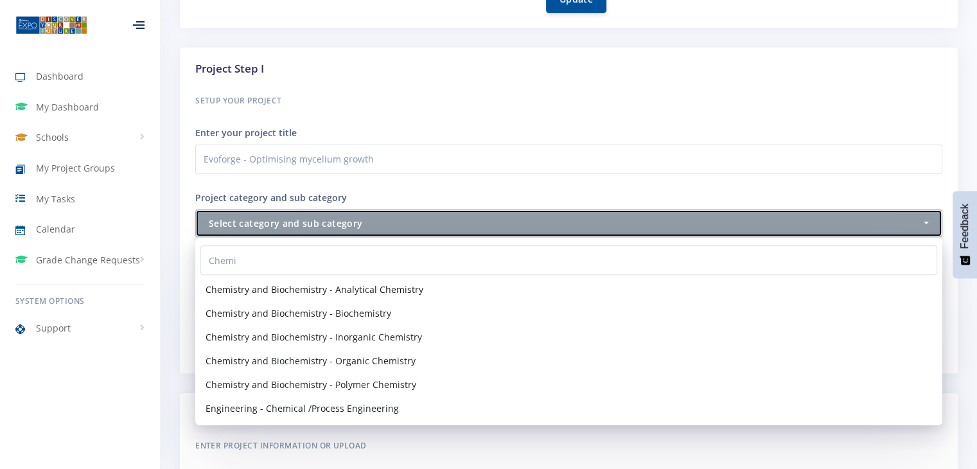
select select "22"
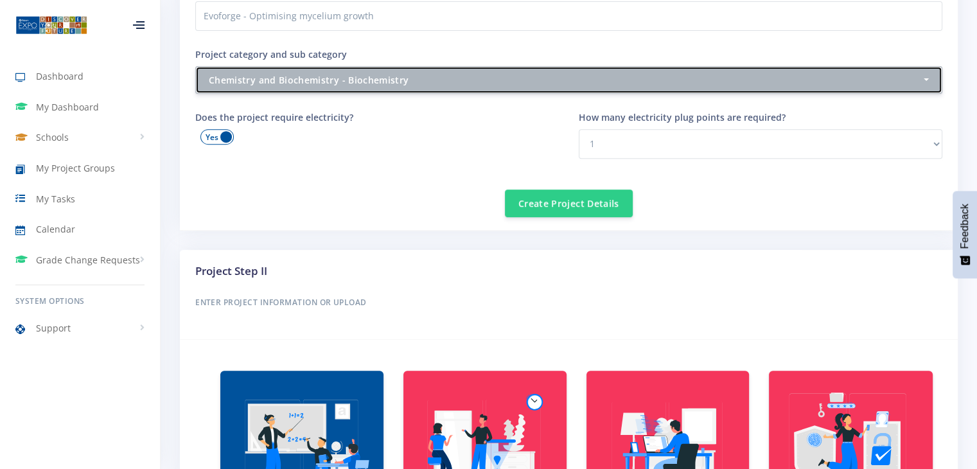
scroll to position [509, 0]
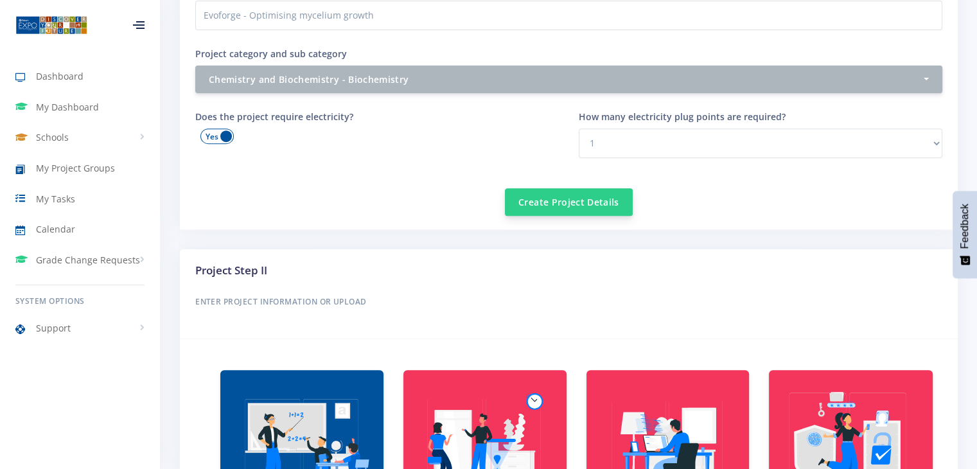
click at [583, 204] on button "Create Project Details" at bounding box center [569, 202] width 128 height 28
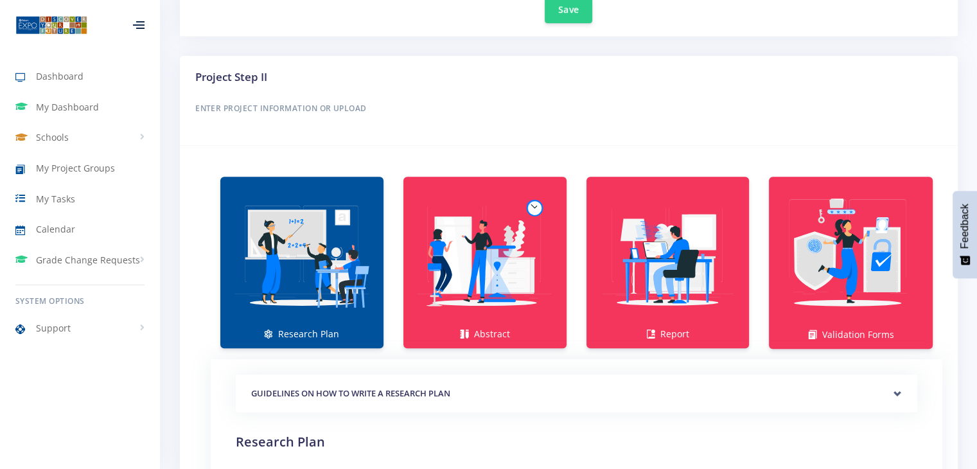
scroll to position [765, 0]
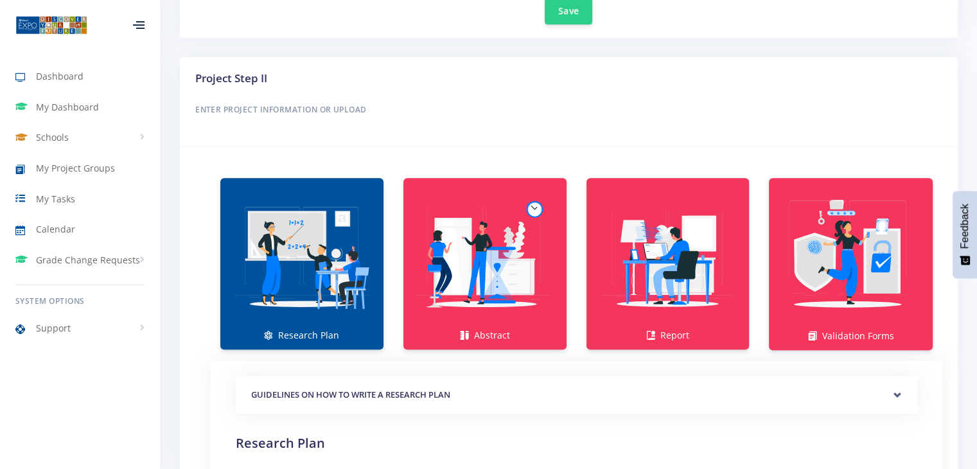
click at [339, 245] on img at bounding box center [302, 257] width 143 height 143
click at [319, 345] on link "Research Plan" at bounding box center [301, 263] width 163 height 171
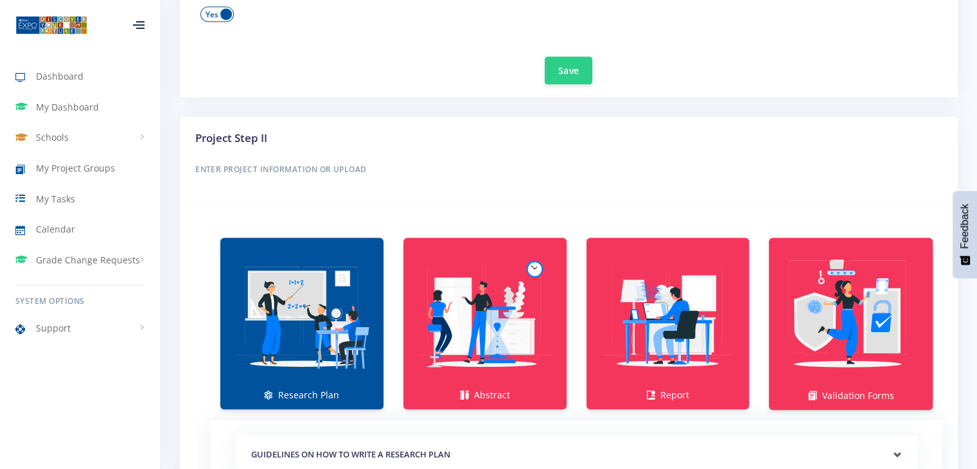
scroll to position [704, 0]
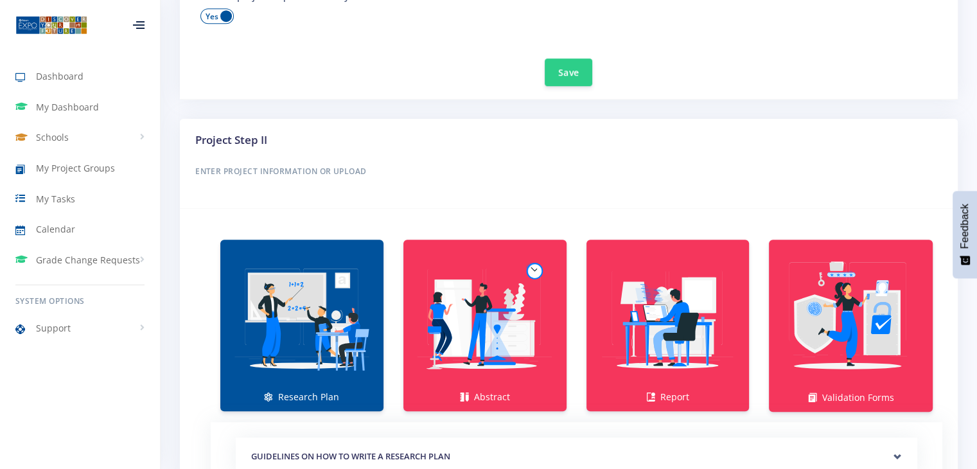
click at [317, 338] on img at bounding box center [302, 318] width 143 height 143
click at [297, 346] on img at bounding box center [302, 318] width 143 height 143
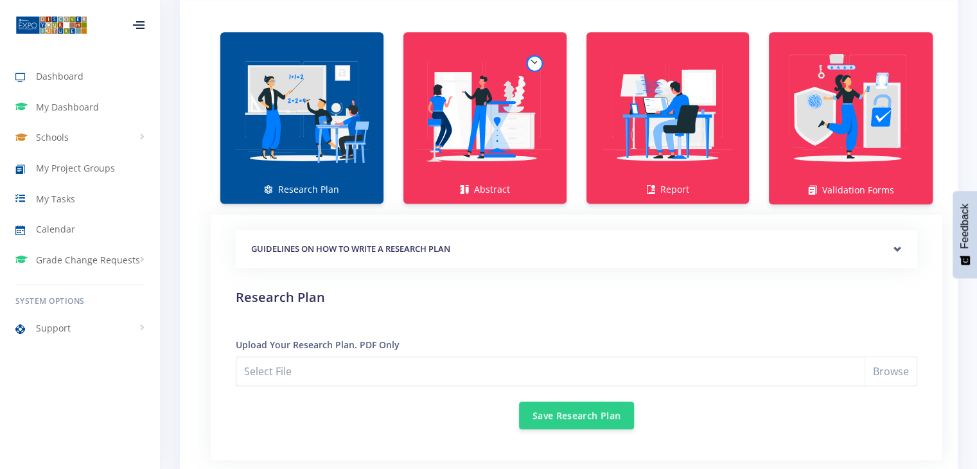
scroll to position [909, 0]
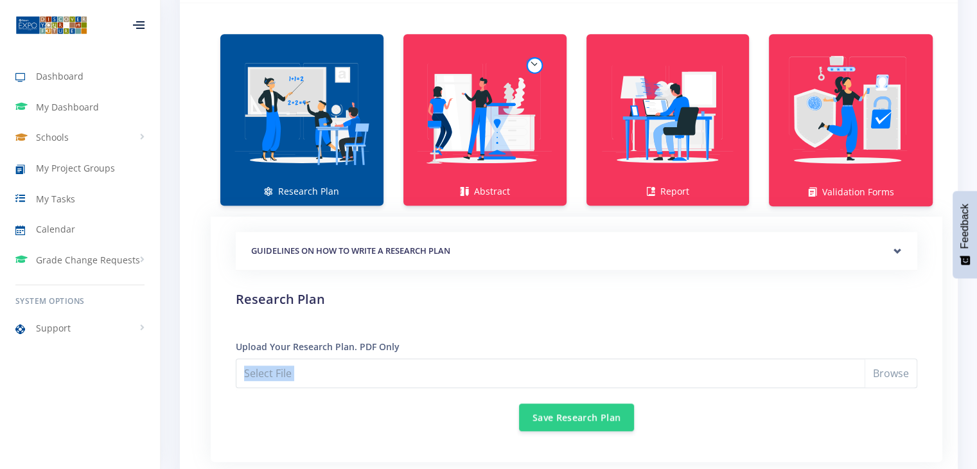
drag, startPoint x: 751, startPoint y: 390, endPoint x: 717, endPoint y: 372, distance: 38.8
click at [717, 372] on div "GUIDELINES ON HOW TO WRITE A RESEARCH PLAN Research Plan Templates for: Scienti…" at bounding box center [576, 332] width 681 height 200
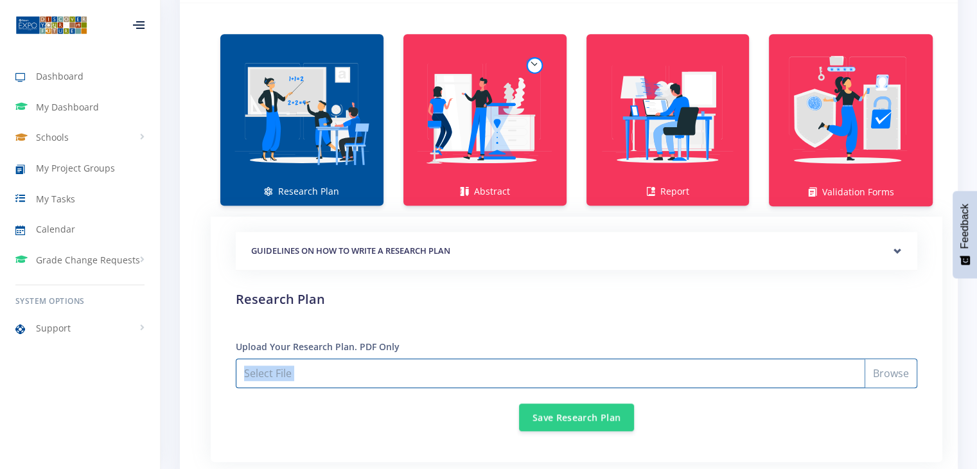
click at [717, 372] on input "Select File" at bounding box center [576, 373] width 681 height 30
type input "C:\fakepath\Research Plan.docx"
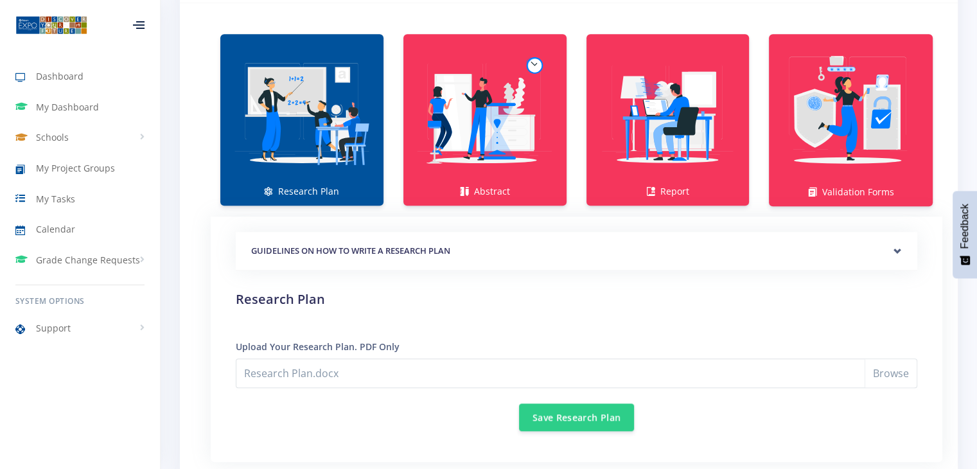
click at [509, 336] on div "GUIDELINES ON HOW TO WRITE A RESEARCH PLAN Research Plan Templates for: Scienti…" at bounding box center [576, 332] width 681 height 200
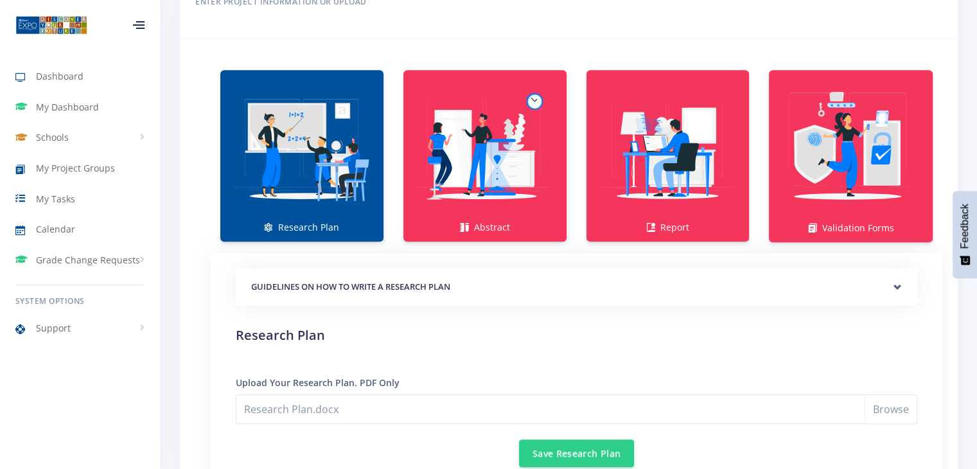
scroll to position [874, 0]
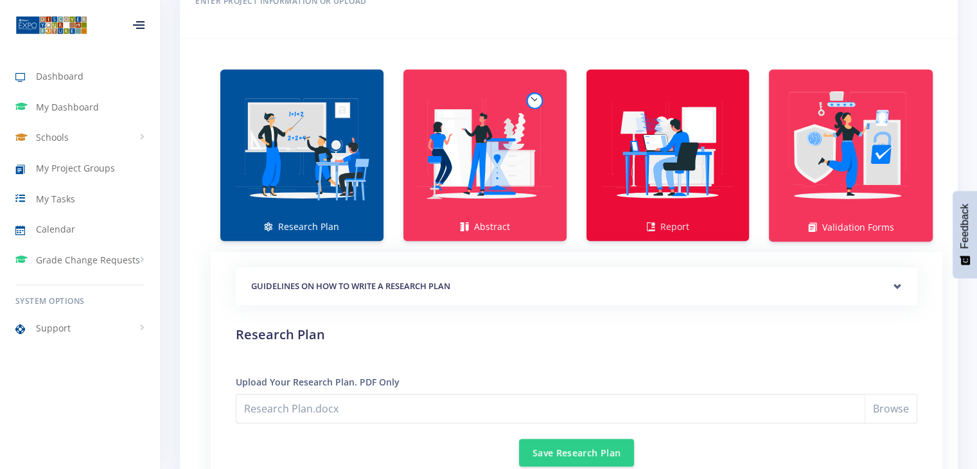
click at [688, 222] on link "Report" at bounding box center [667, 154] width 163 height 171
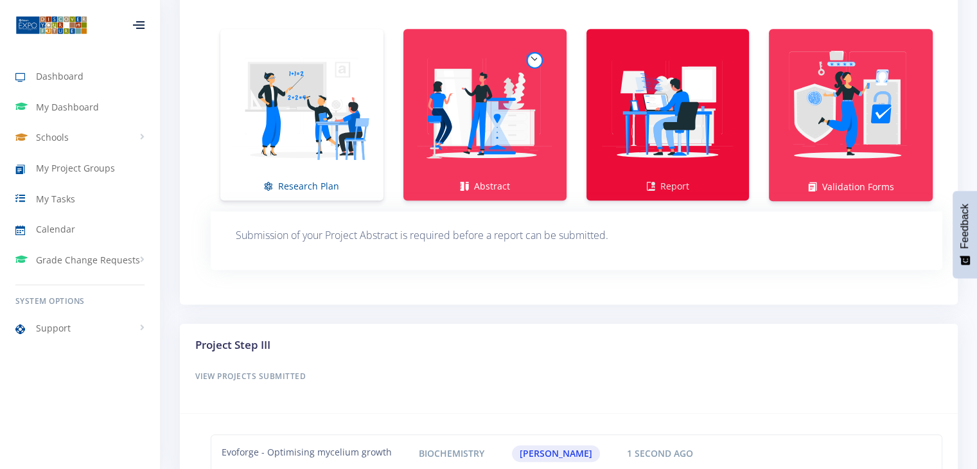
scroll to position [914, 0]
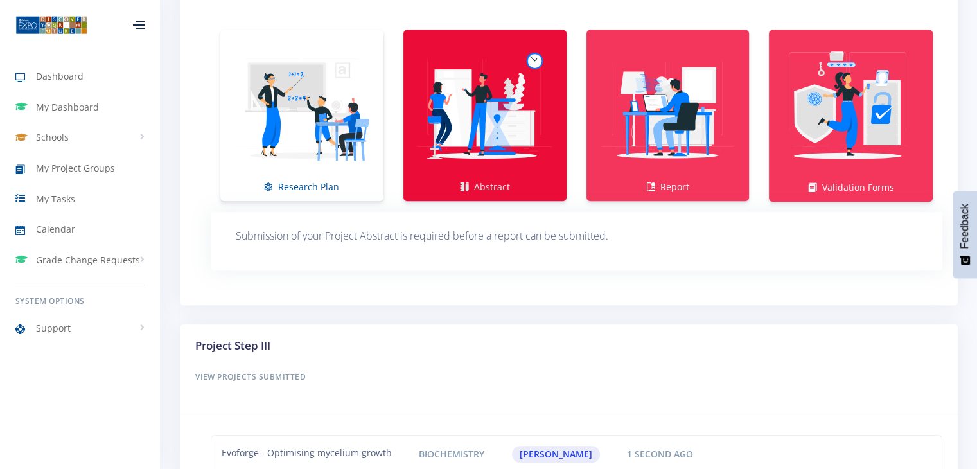
click at [522, 152] on img at bounding box center [485, 108] width 143 height 143
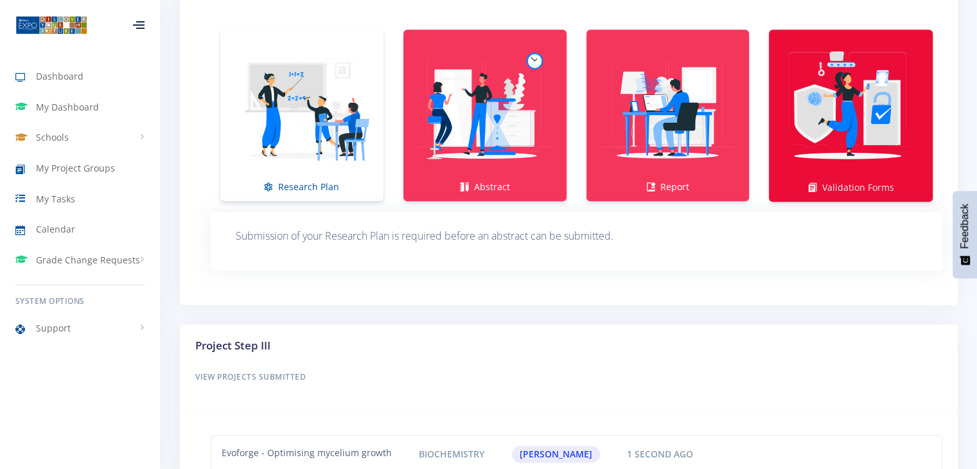
click at [815, 134] on img at bounding box center [850, 108] width 143 height 143
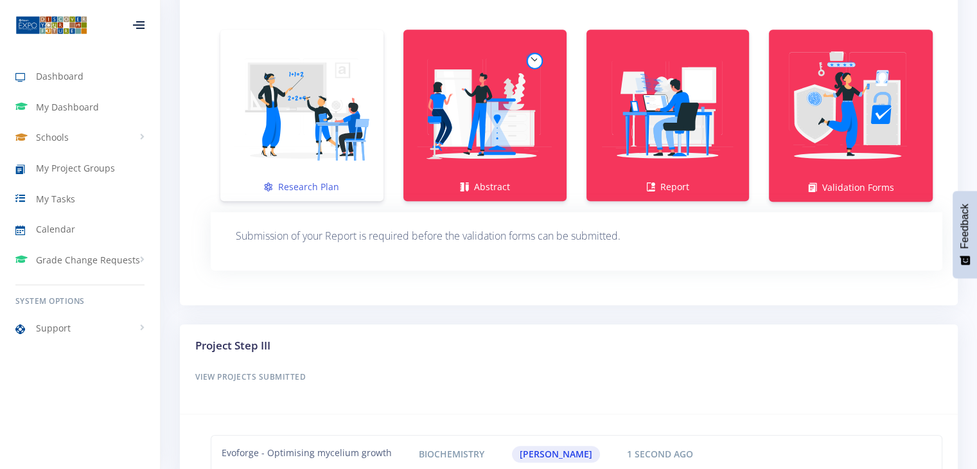
click at [287, 161] on img at bounding box center [302, 108] width 143 height 143
